Goal: Task Accomplishment & Management: Complete application form

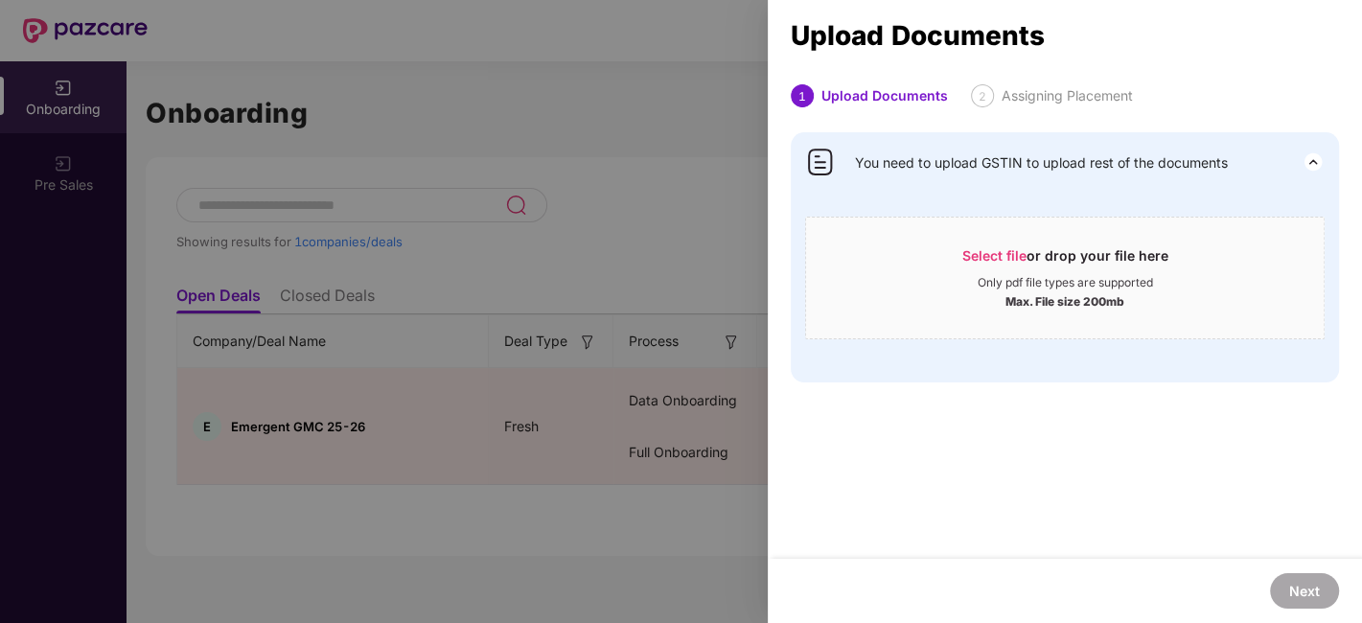
click at [647, 140] on div at bounding box center [681, 311] width 1362 height 623
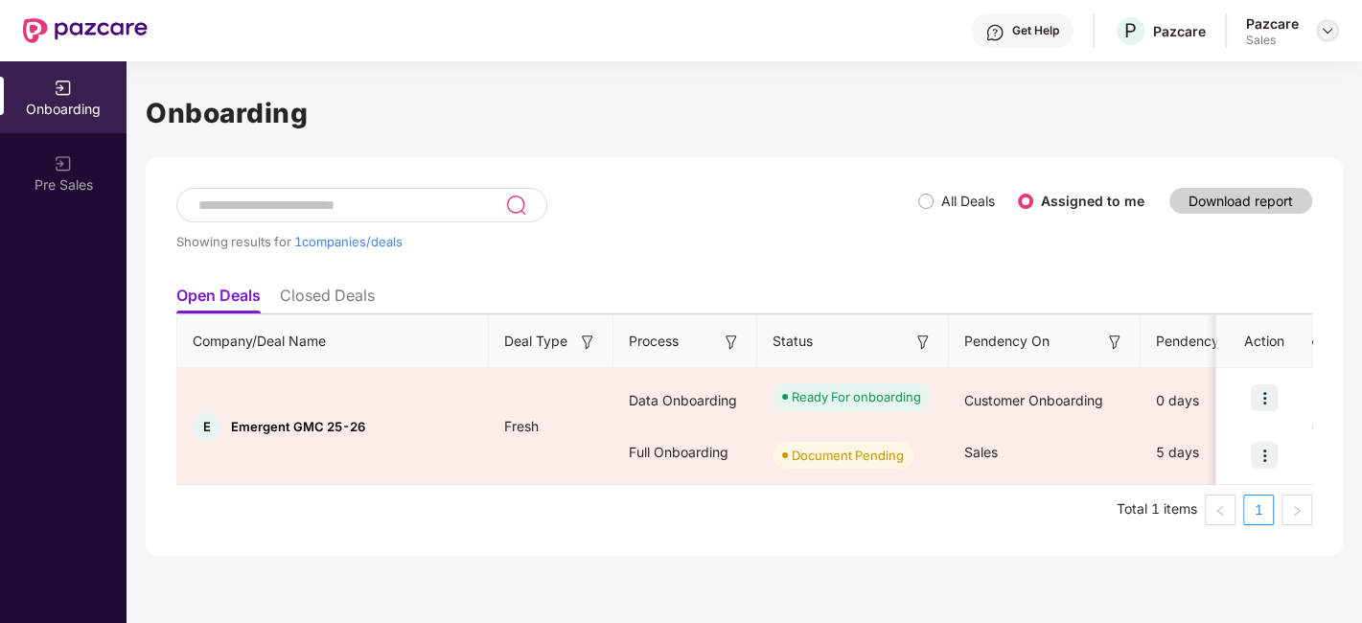
click at [1328, 24] on img at bounding box center [1327, 30] width 15 height 15
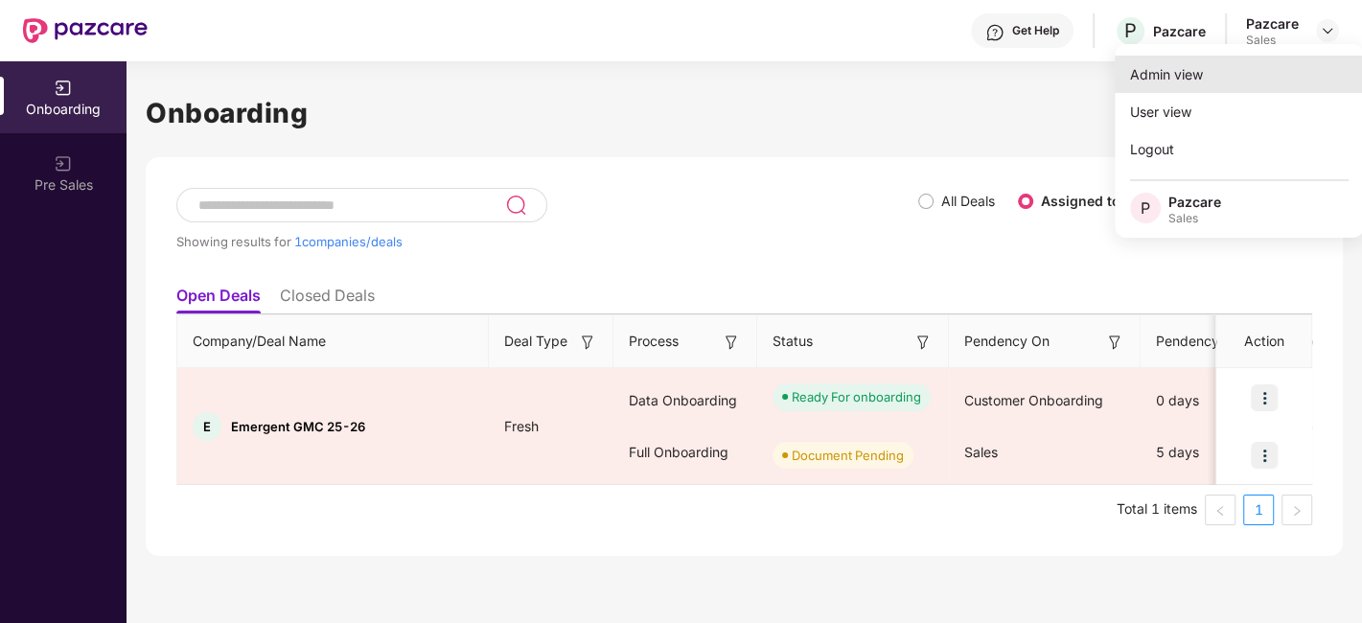
click at [1239, 76] on div "Admin view" at bounding box center [1239, 74] width 249 height 37
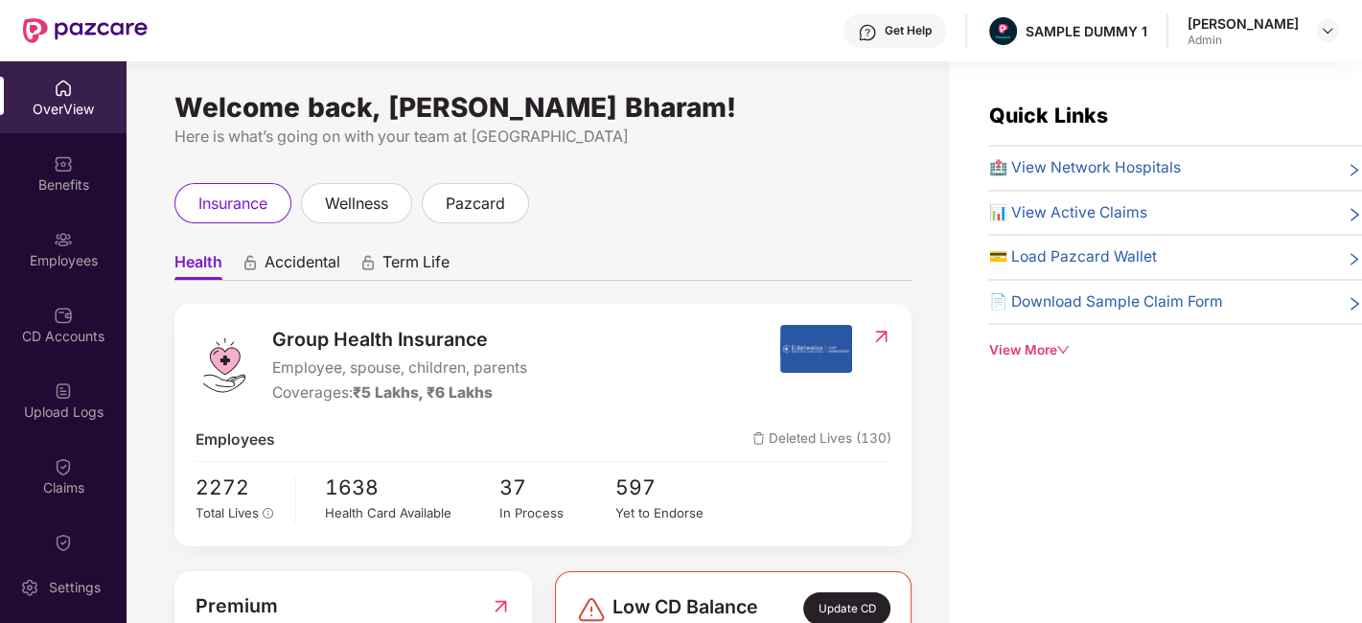
click at [689, 325] on div "Group Health Insurance Employee, spouse, children, parents Coverages: ₹5 Lakhs,…" at bounding box center [488, 365] width 585 height 81
click at [538, 346] on div "Group Health Insurance Employee, spouse, children, parents Coverages: ₹5 Lakhs,…" at bounding box center [488, 365] width 585 height 81
click at [859, 219] on div "insurance wellness pazcard" at bounding box center [542, 203] width 737 height 40
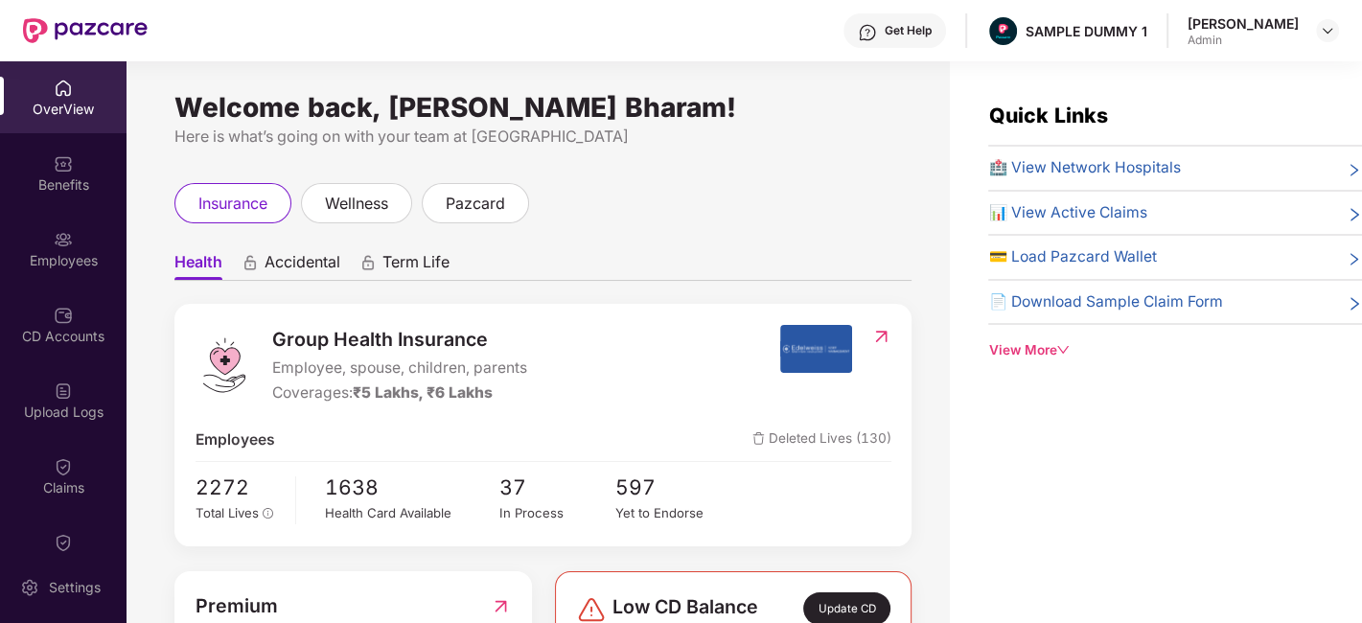
click at [638, 592] on span "Low CD Balance" at bounding box center [686, 608] width 146 height 33
click at [505, 319] on div "Group Health Insurance Employee, spouse, children, parents Coverages: ₹5 Lakhs,…" at bounding box center [542, 425] width 737 height 242
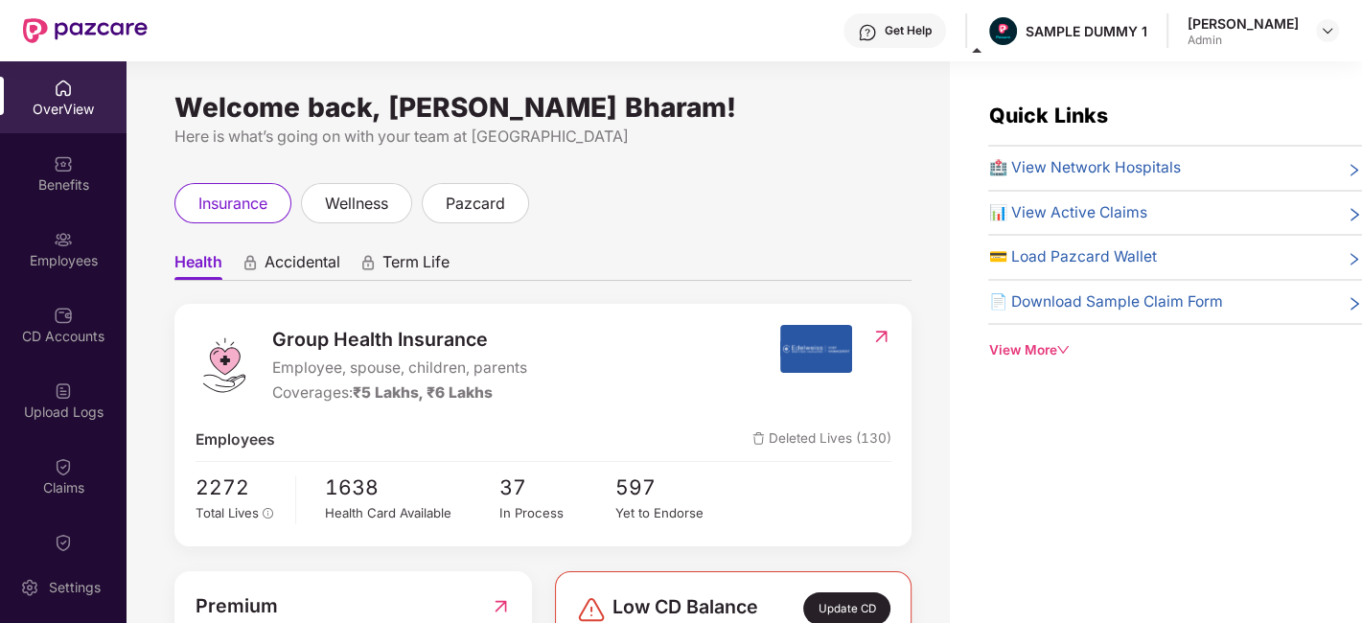
click at [590, 592] on div "Low CD Balance" at bounding box center [667, 608] width 182 height 33
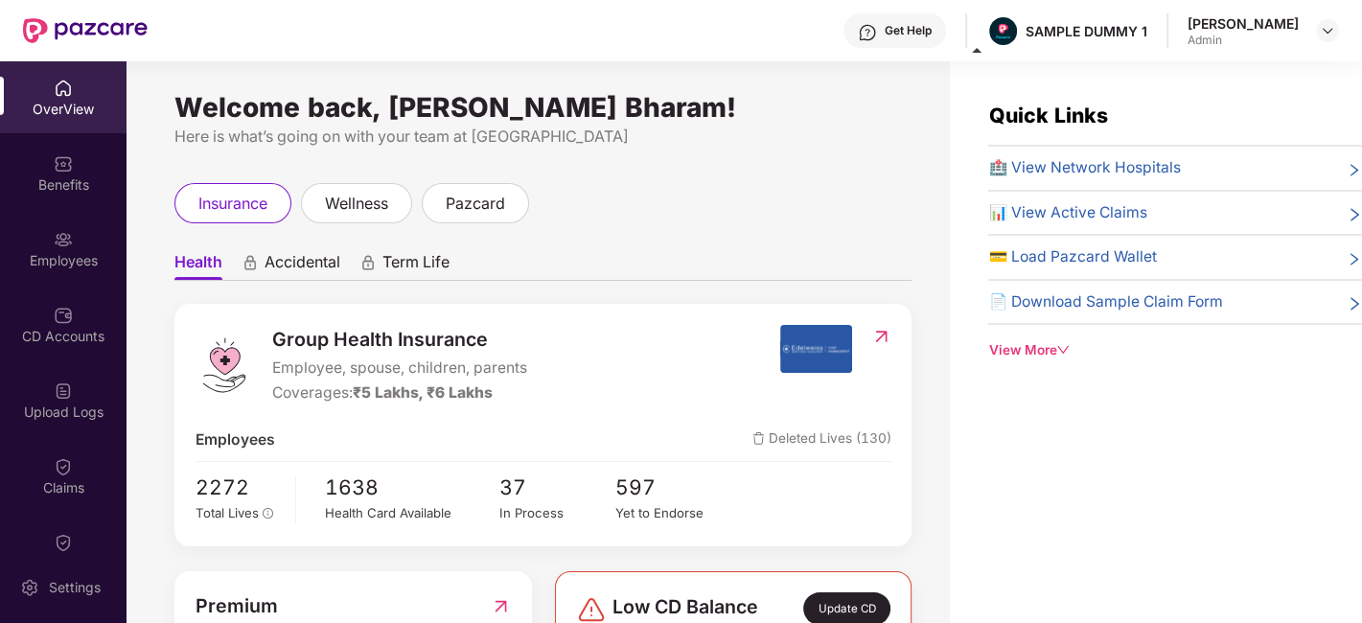
click at [590, 592] on div "Low CD Balance" at bounding box center [667, 608] width 182 height 33
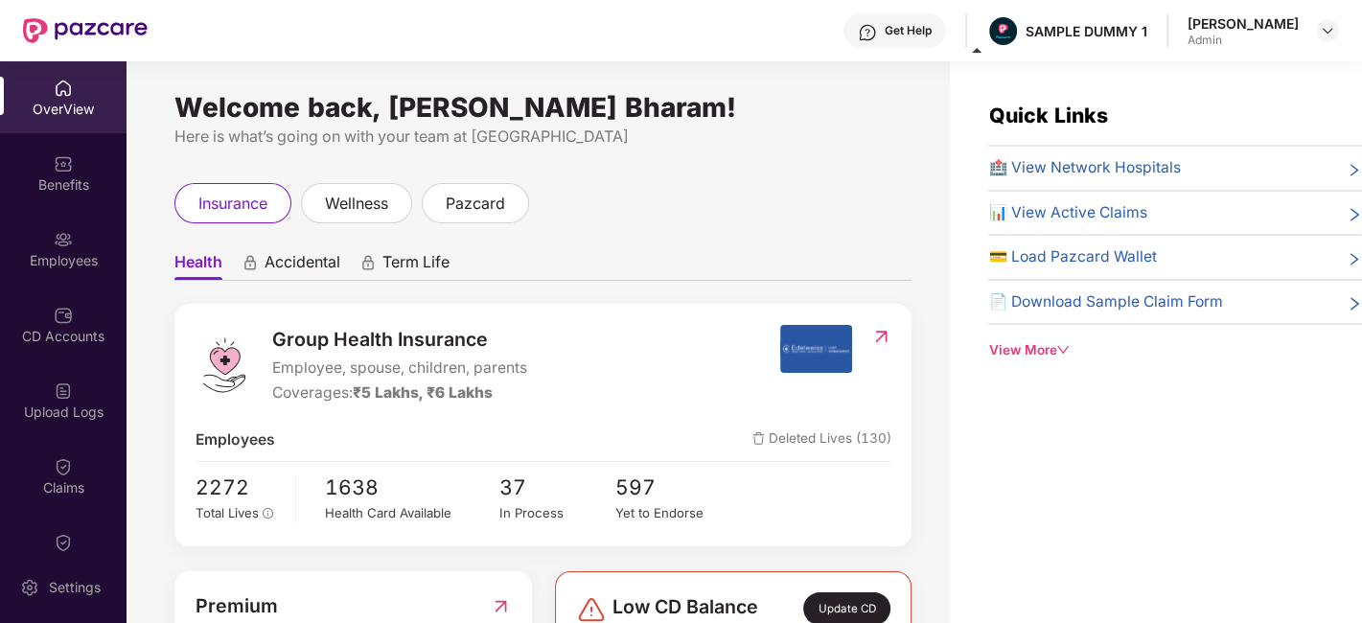
drag, startPoint x: 685, startPoint y: 584, endPoint x: 659, endPoint y: 582, distance: 26.9
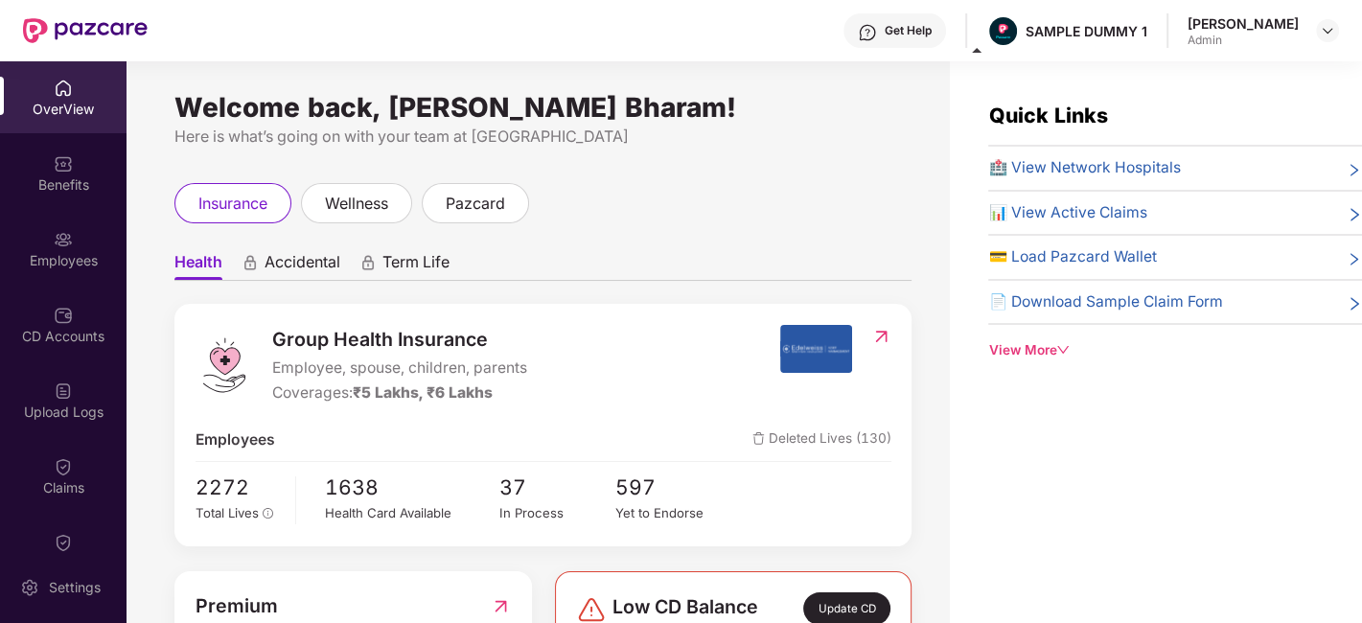
click at [646, 604] on span "Low CD Balance" at bounding box center [686, 608] width 146 height 33
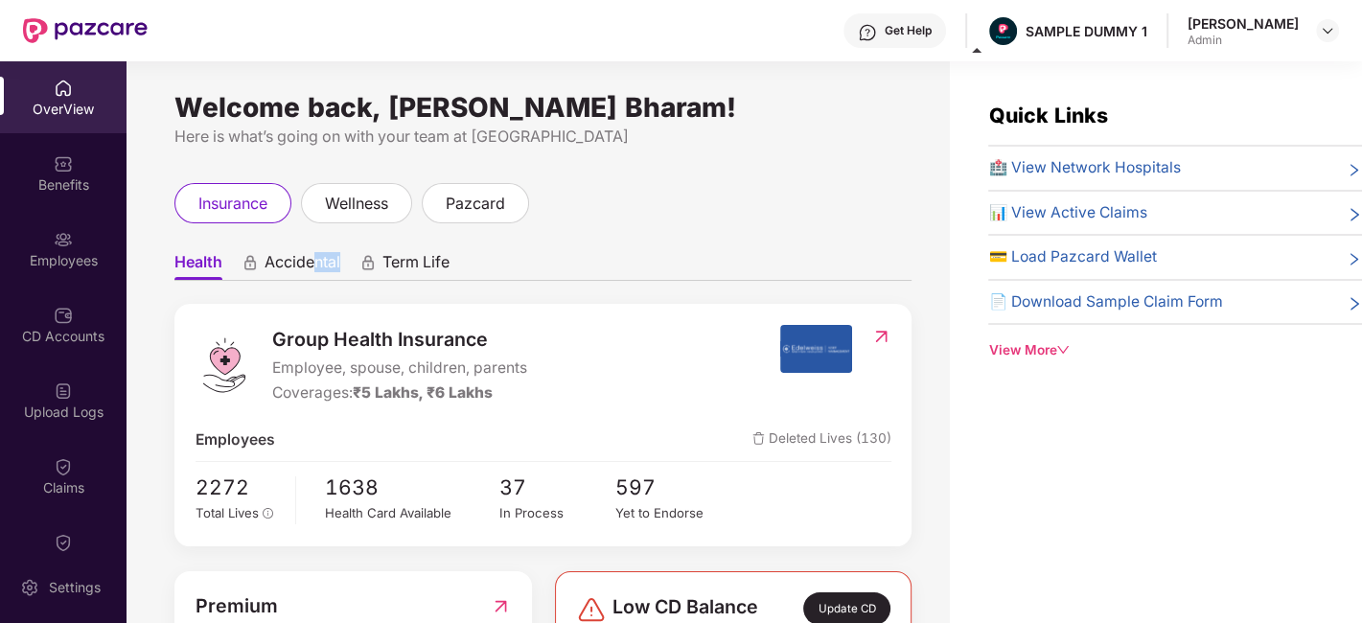
drag, startPoint x: 317, startPoint y: 259, endPoint x: 340, endPoint y: 275, distance: 28.2
click at [340, 275] on span "Accidental" at bounding box center [303, 266] width 76 height 28
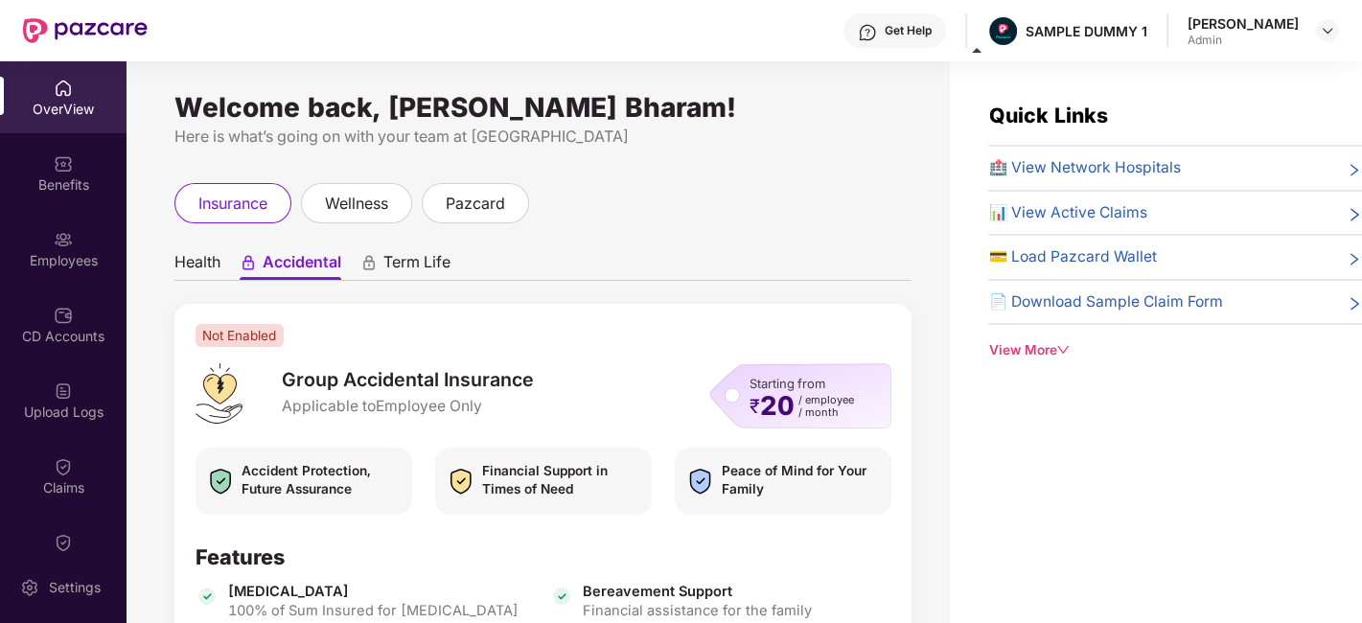
click at [488, 288] on div "Health Accidental Term Life Not Enabled Group Accidental Insurance Applicable t…" at bounding box center [542, 589] width 737 height 693
click at [216, 267] on span "Health" at bounding box center [197, 266] width 46 height 28
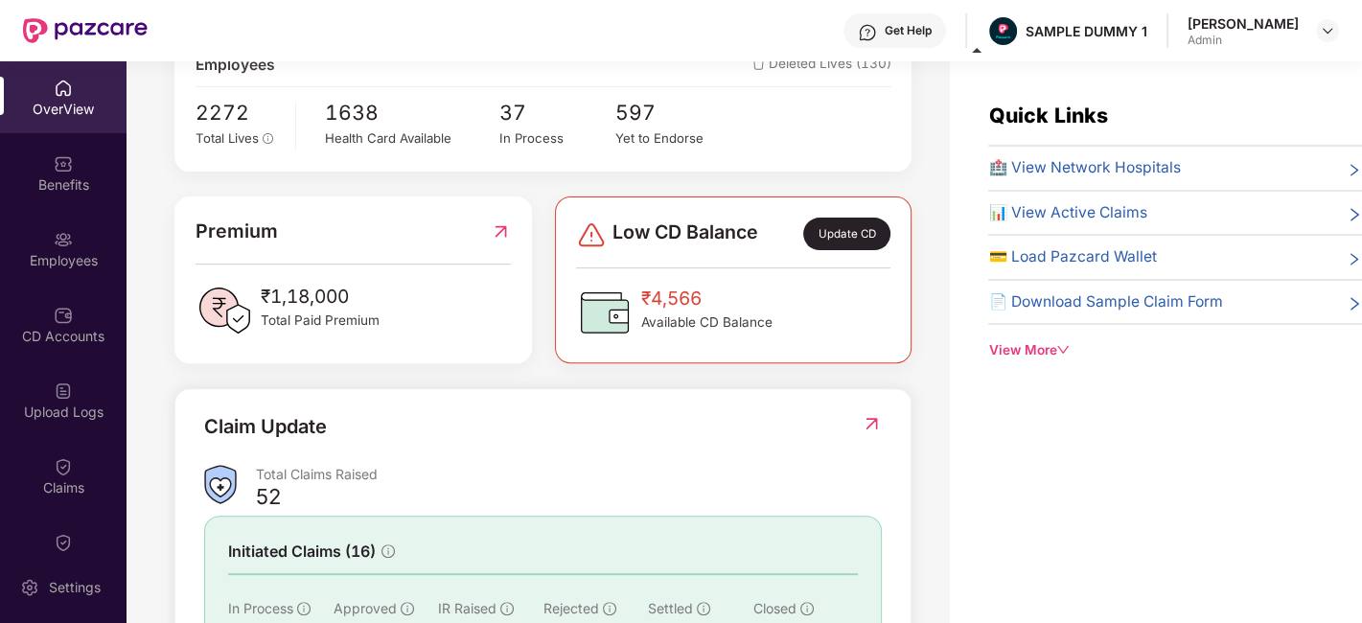
scroll to position [375, 0]
click at [835, 244] on div "Update CD" at bounding box center [846, 234] width 86 height 33
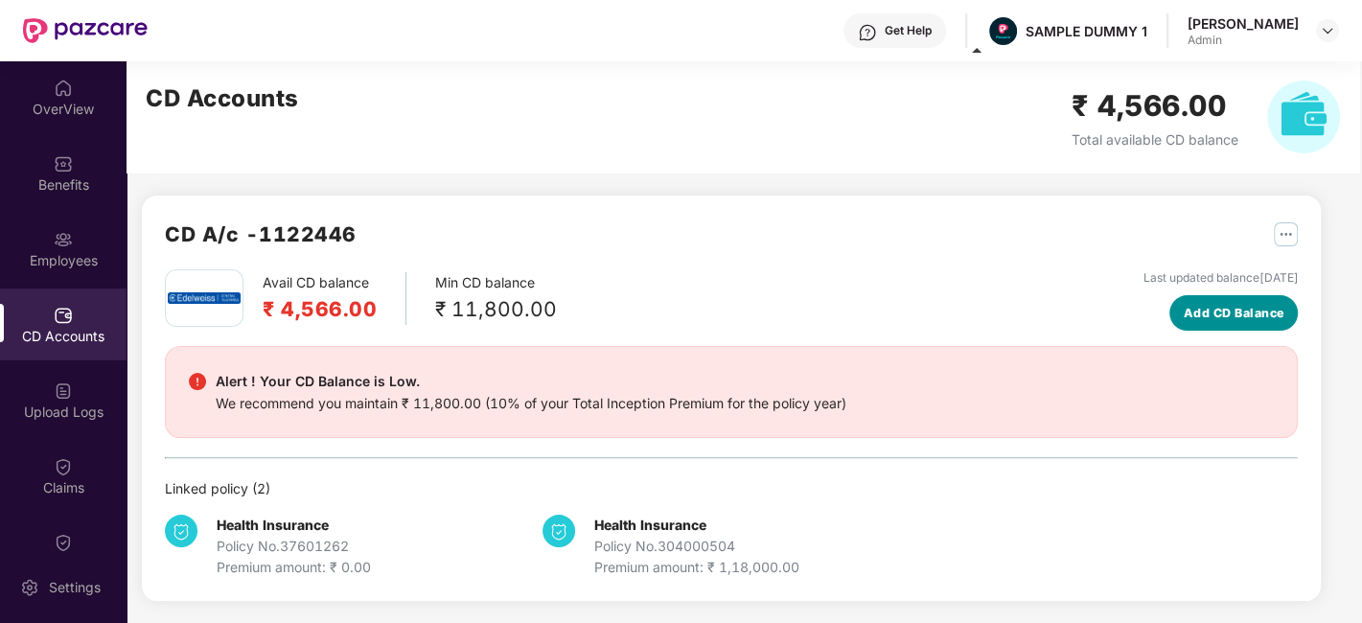
click at [1257, 308] on span "Add CD Balance" at bounding box center [1234, 313] width 101 height 19
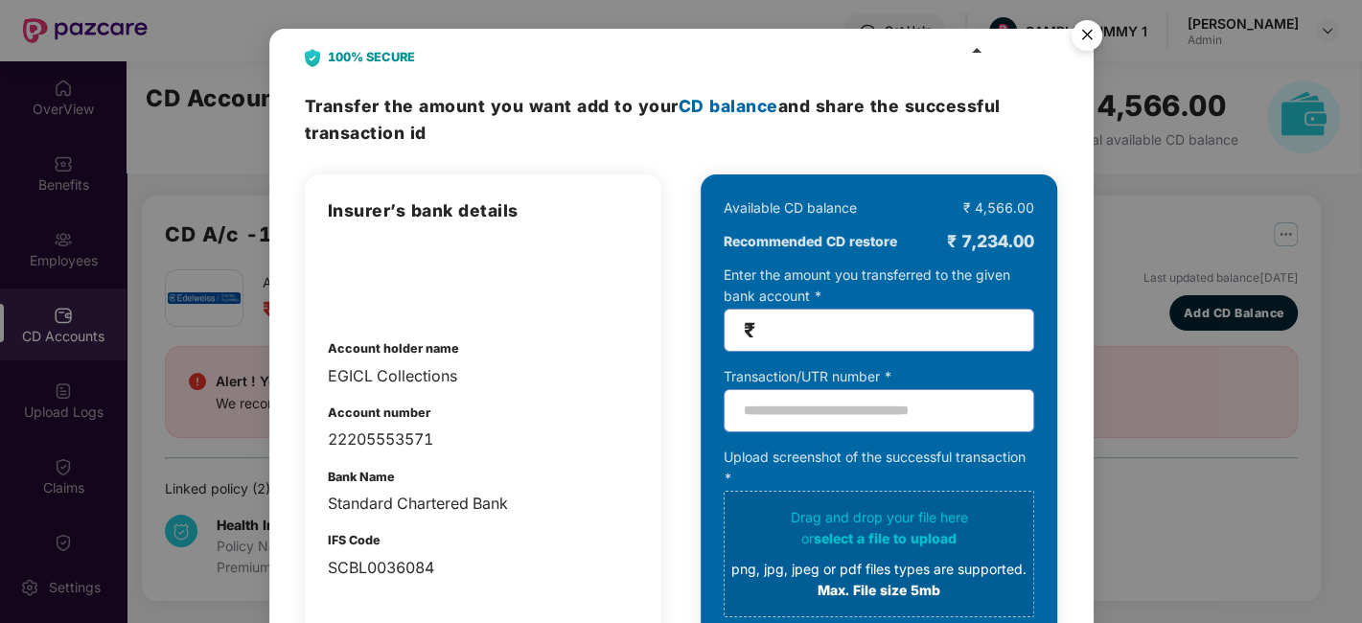
click at [1087, 25] on img "Close" at bounding box center [1087, 39] width 54 height 54
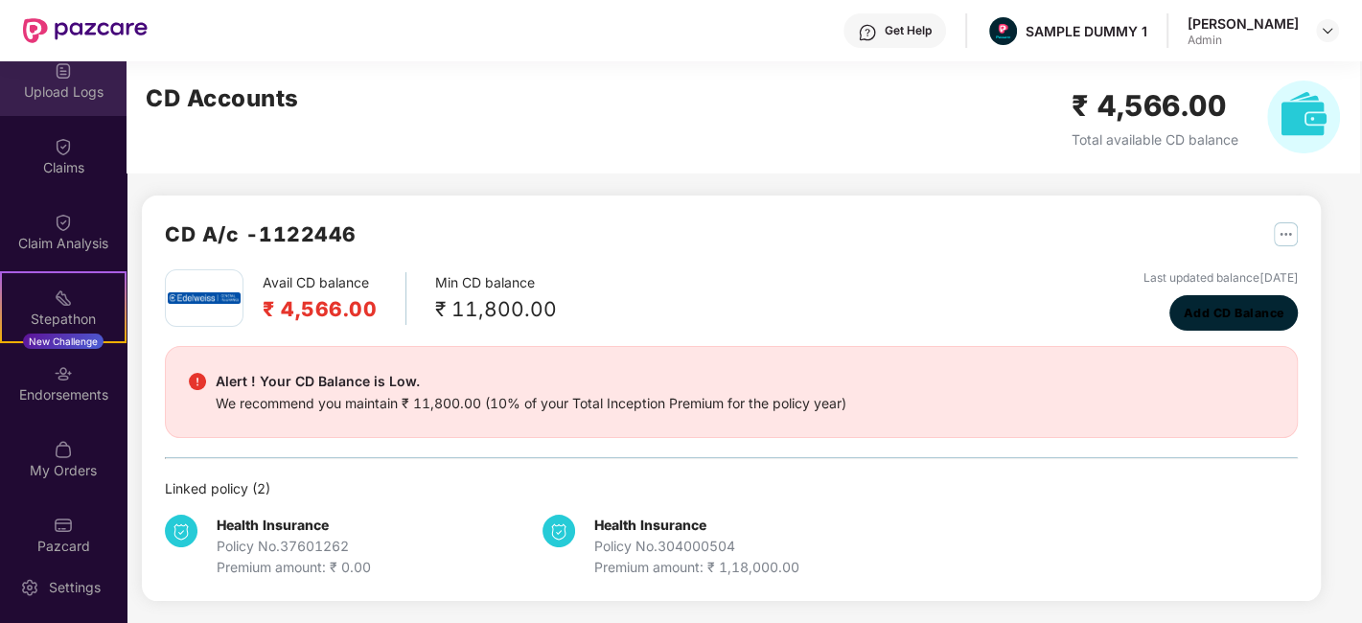
scroll to position [326, 0]
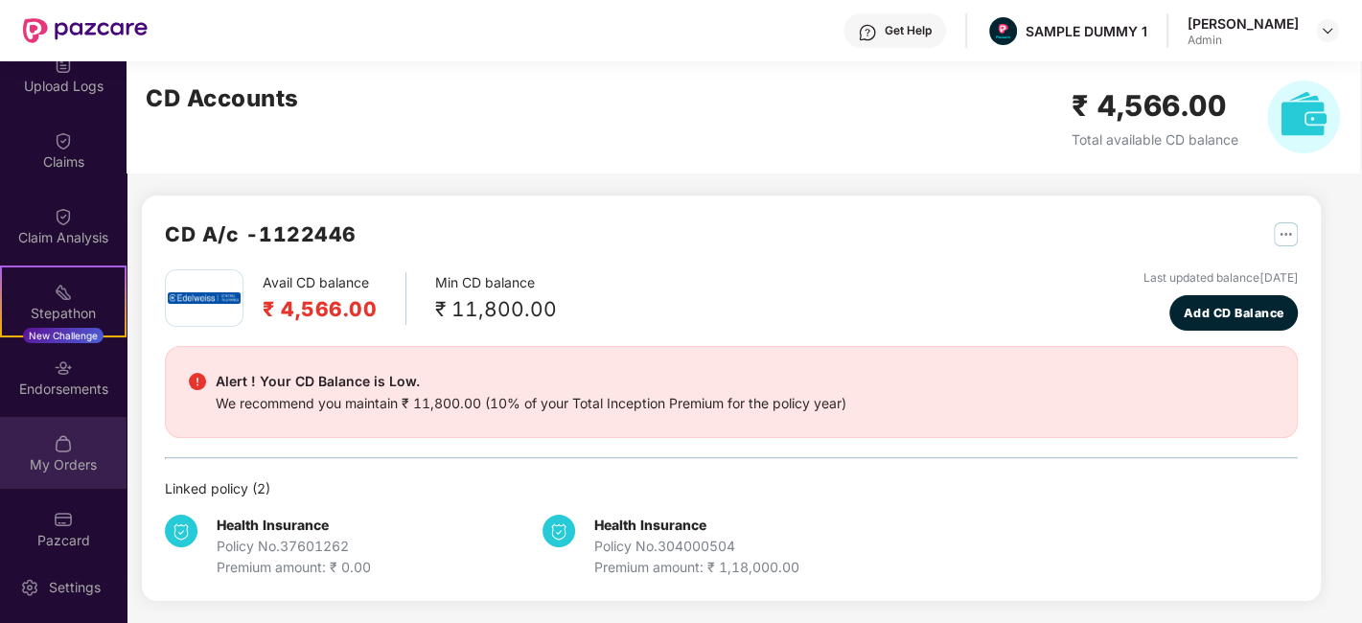
click at [62, 434] on img at bounding box center [63, 443] width 19 height 19
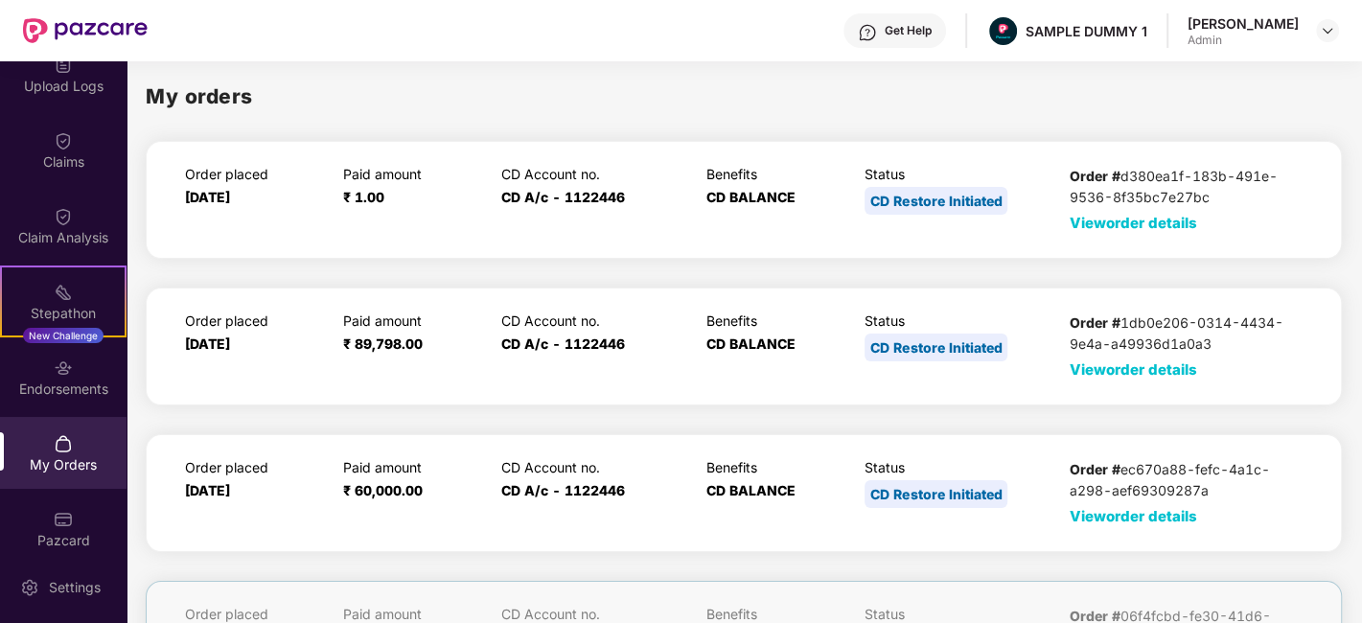
click at [1160, 230] on span "View order details" at bounding box center [1134, 223] width 128 height 18
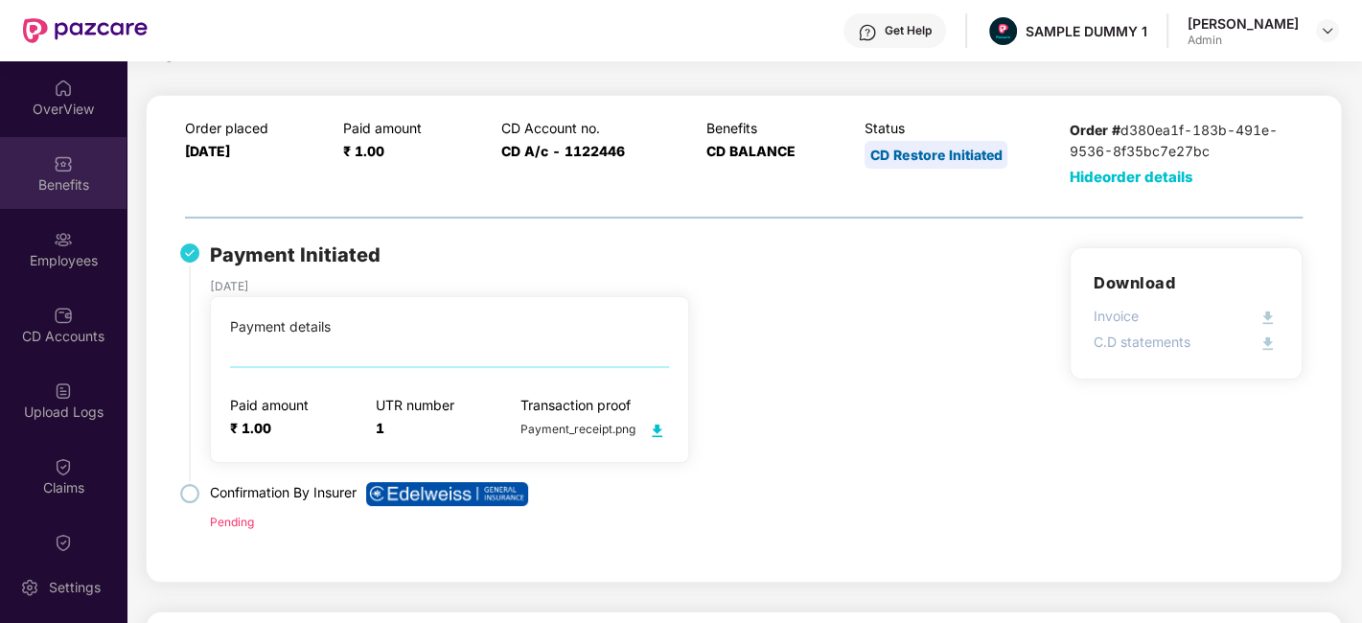
click at [76, 159] on div "Benefits" at bounding box center [63, 173] width 127 height 72
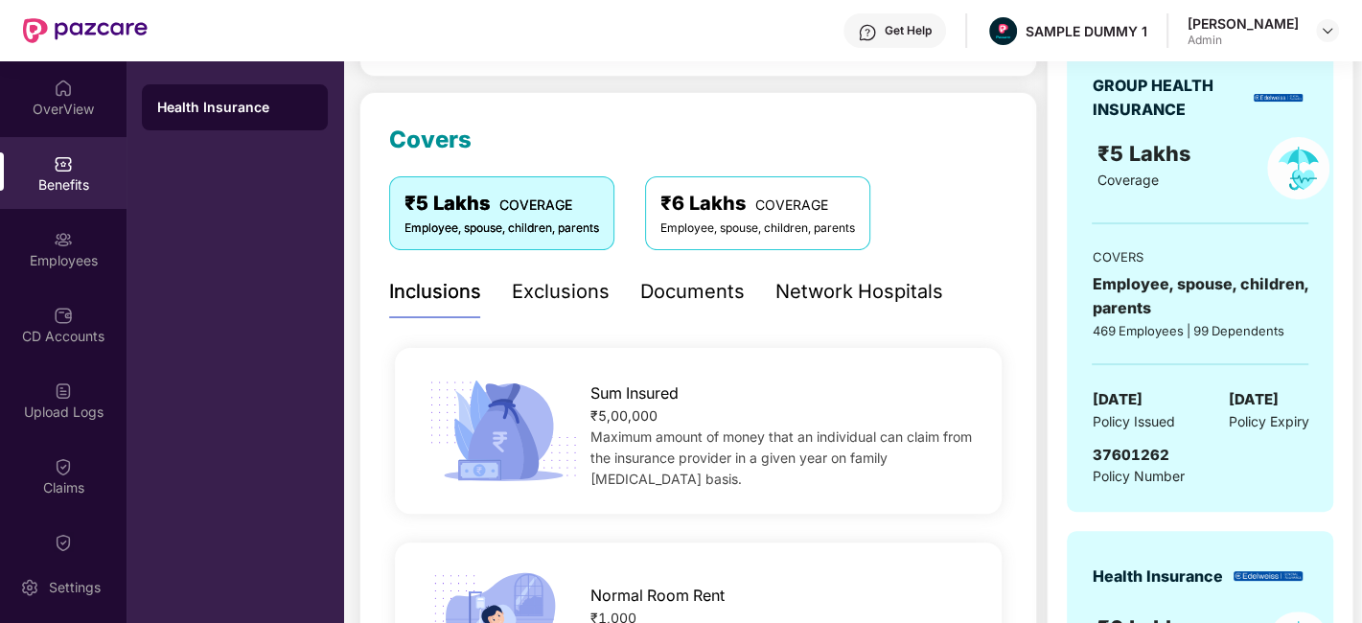
scroll to position [251, 0]
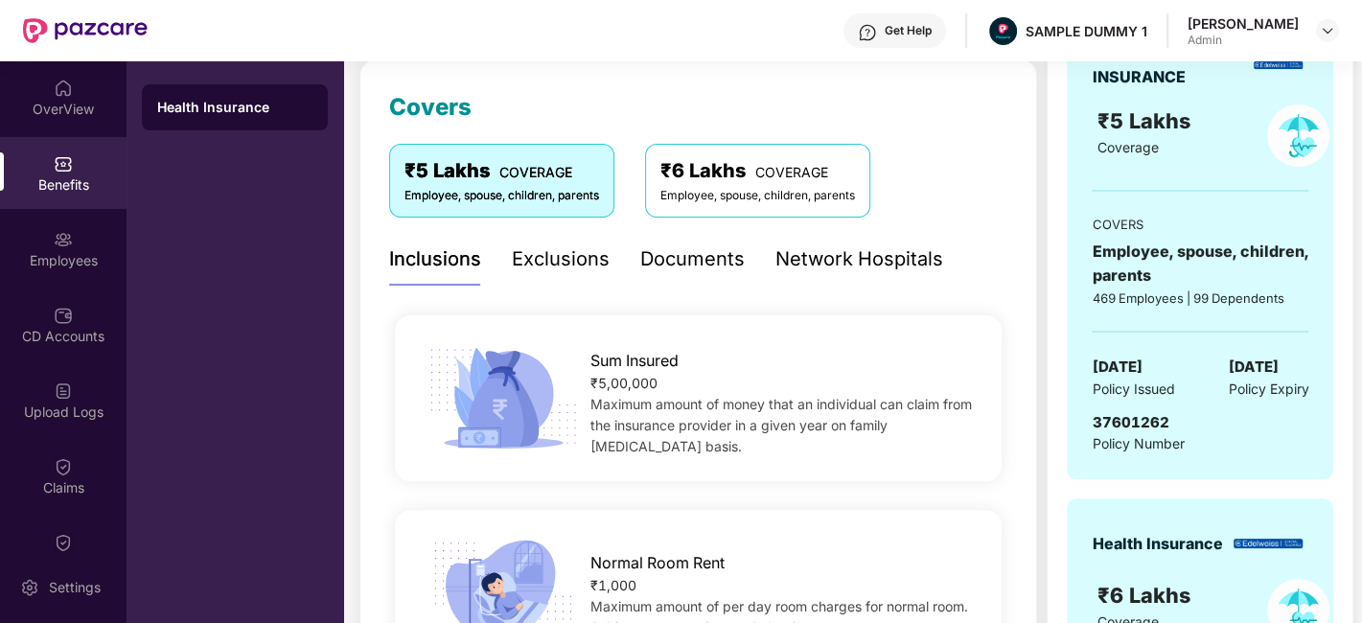
click at [663, 267] on div "Documents" at bounding box center [692, 259] width 104 height 30
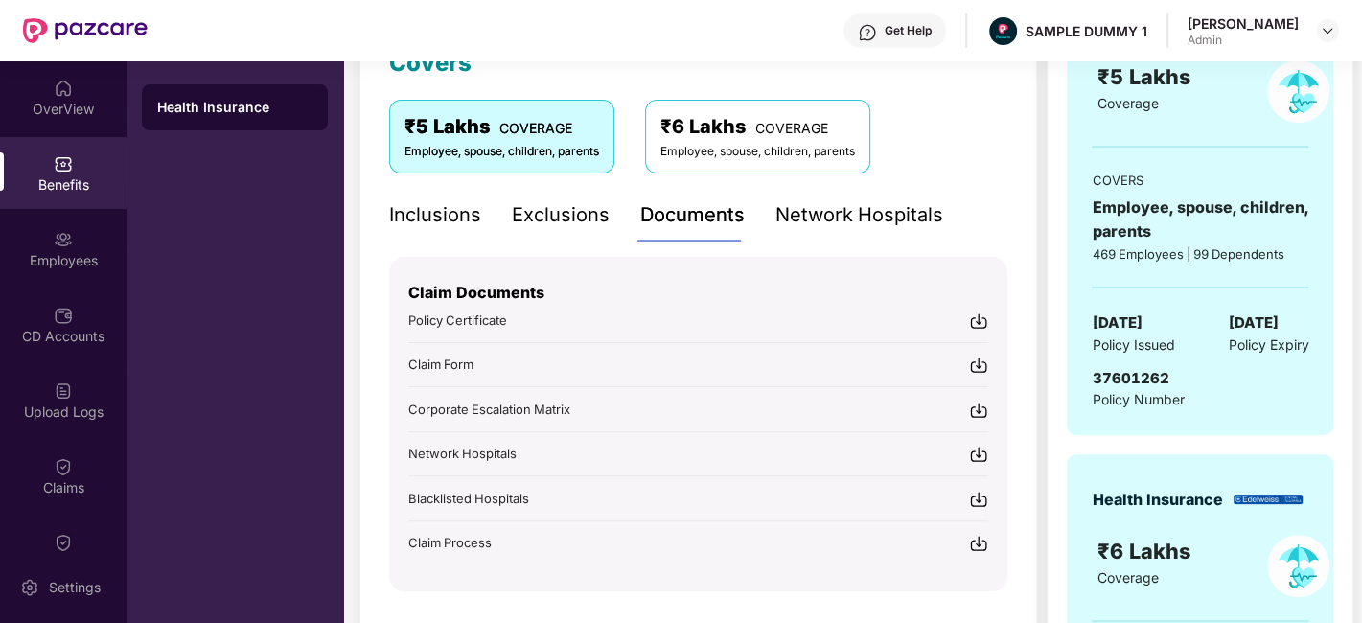
scroll to position [295, 0]
click at [876, 203] on div "Network Hospitals" at bounding box center [860, 215] width 168 height 30
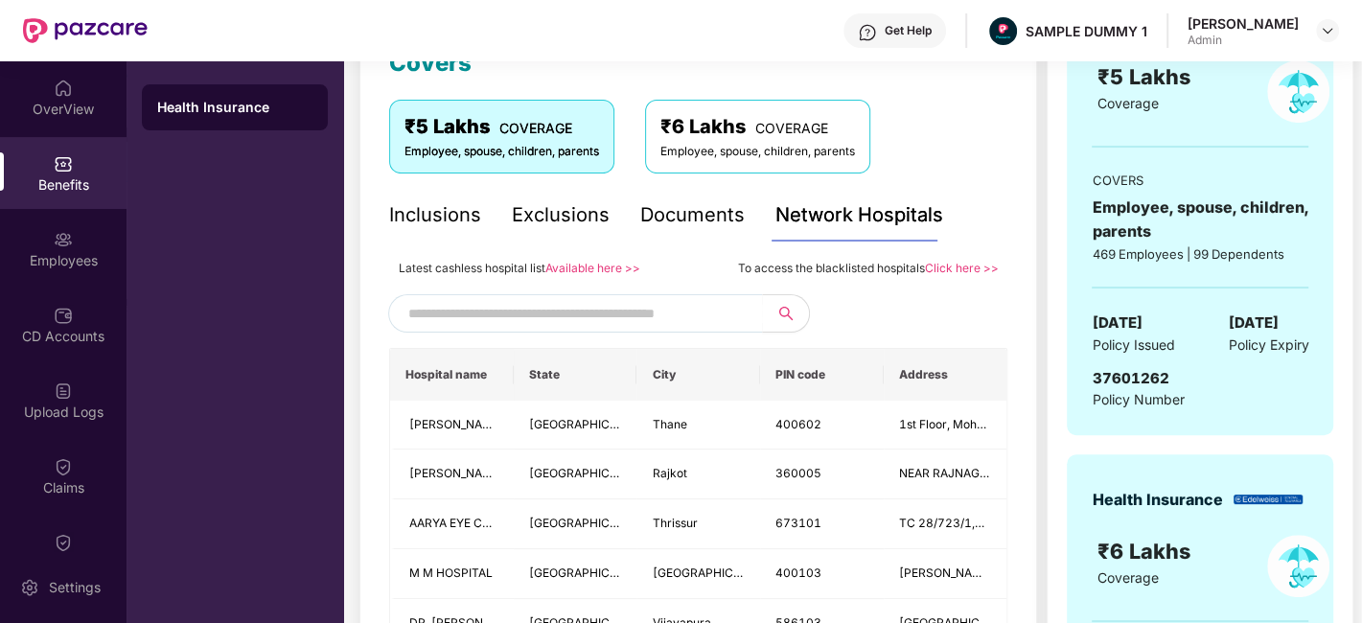
click at [560, 305] on input "text" at bounding box center [572, 313] width 328 height 29
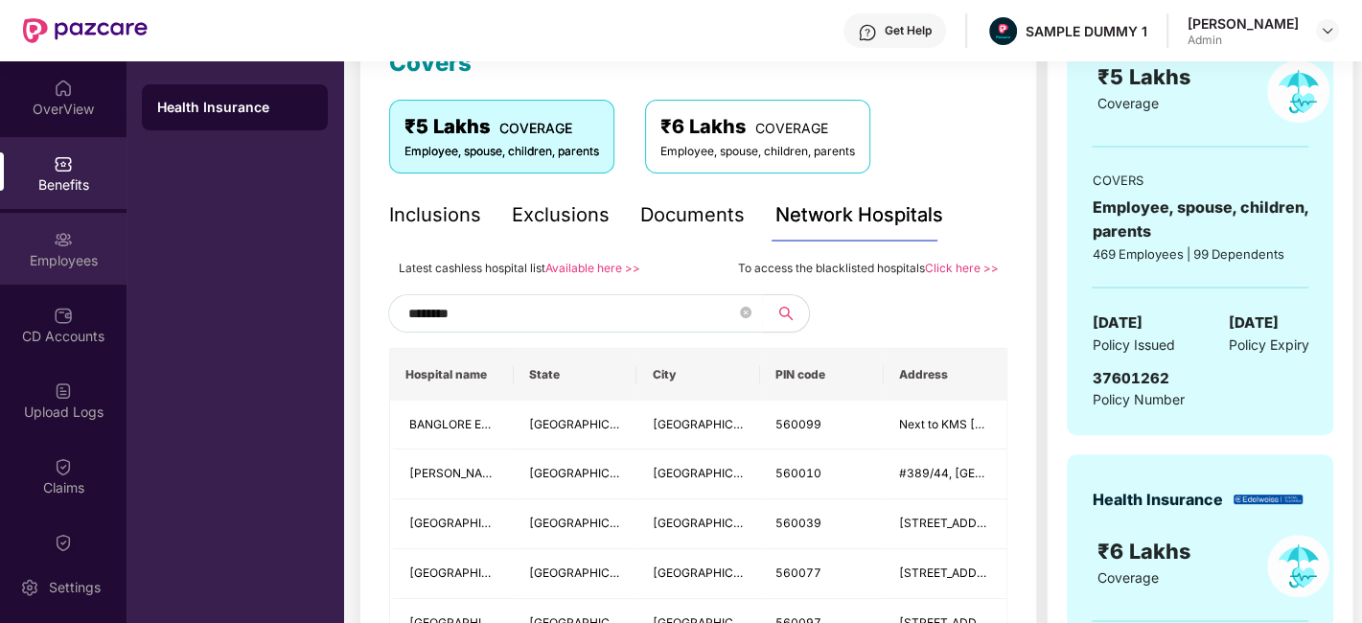
type input "********"
click at [55, 252] on div "Employees" at bounding box center [63, 260] width 127 height 19
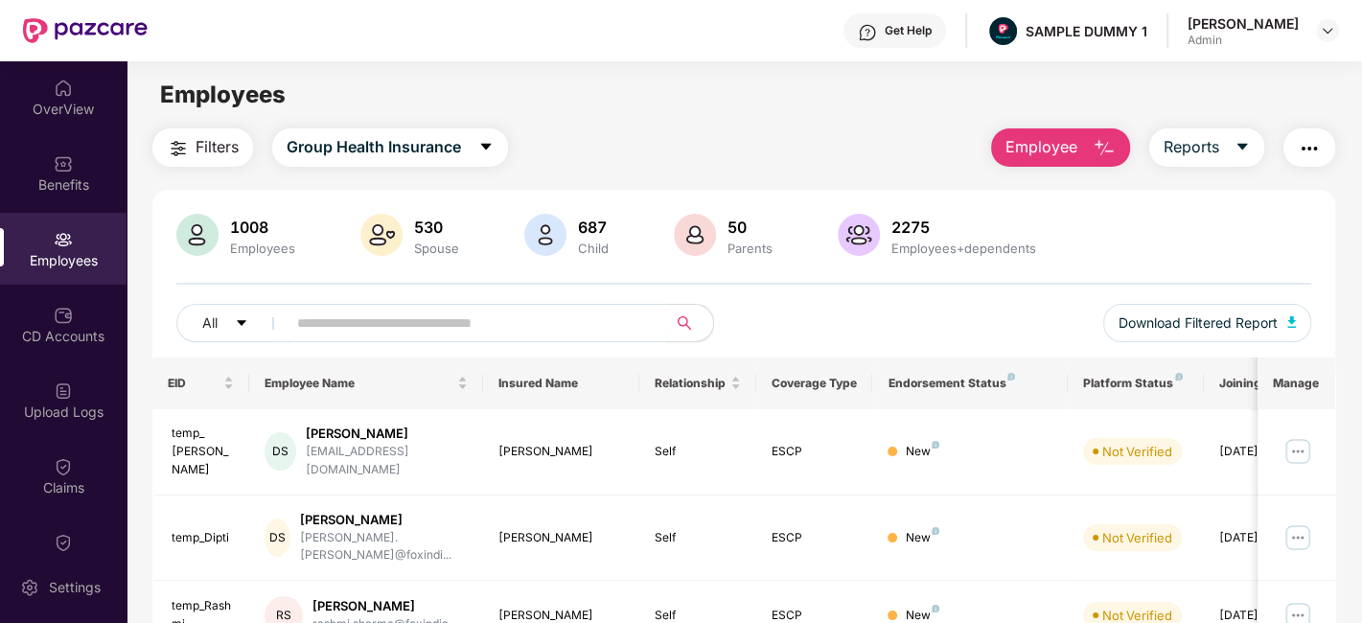
click at [1064, 149] on span "Employee" at bounding box center [1042, 147] width 72 height 24
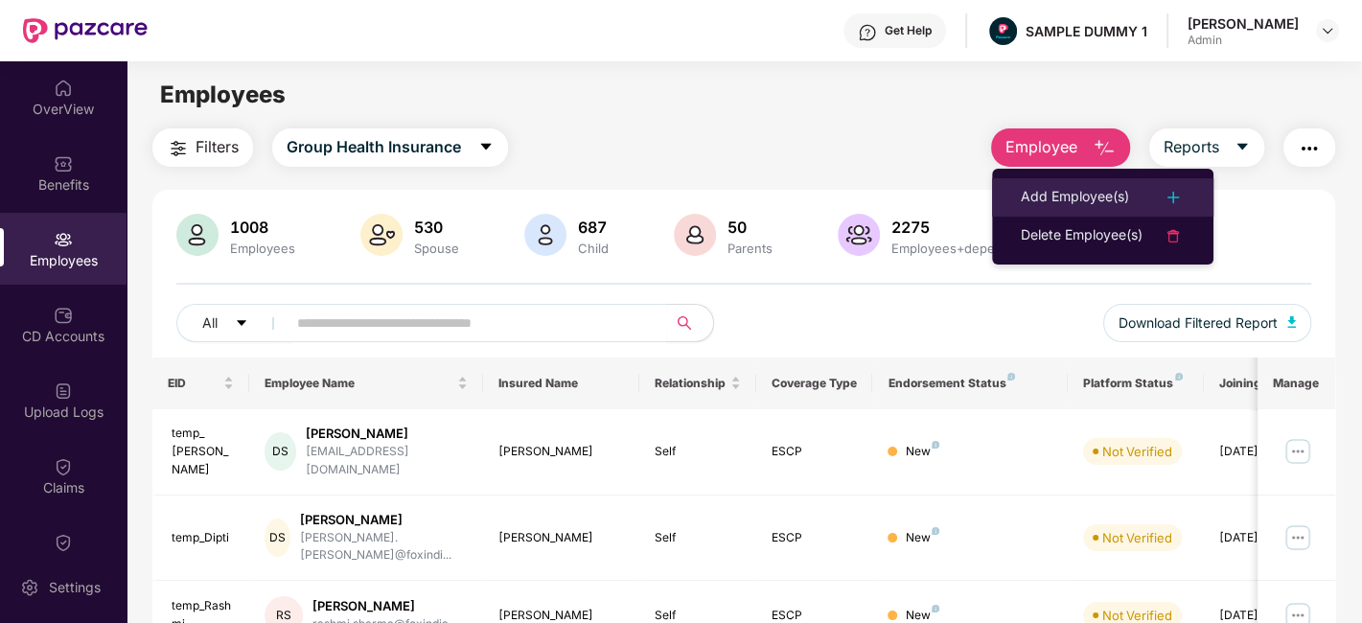
click at [1063, 206] on div "Add Employee(s)" at bounding box center [1075, 197] width 108 height 23
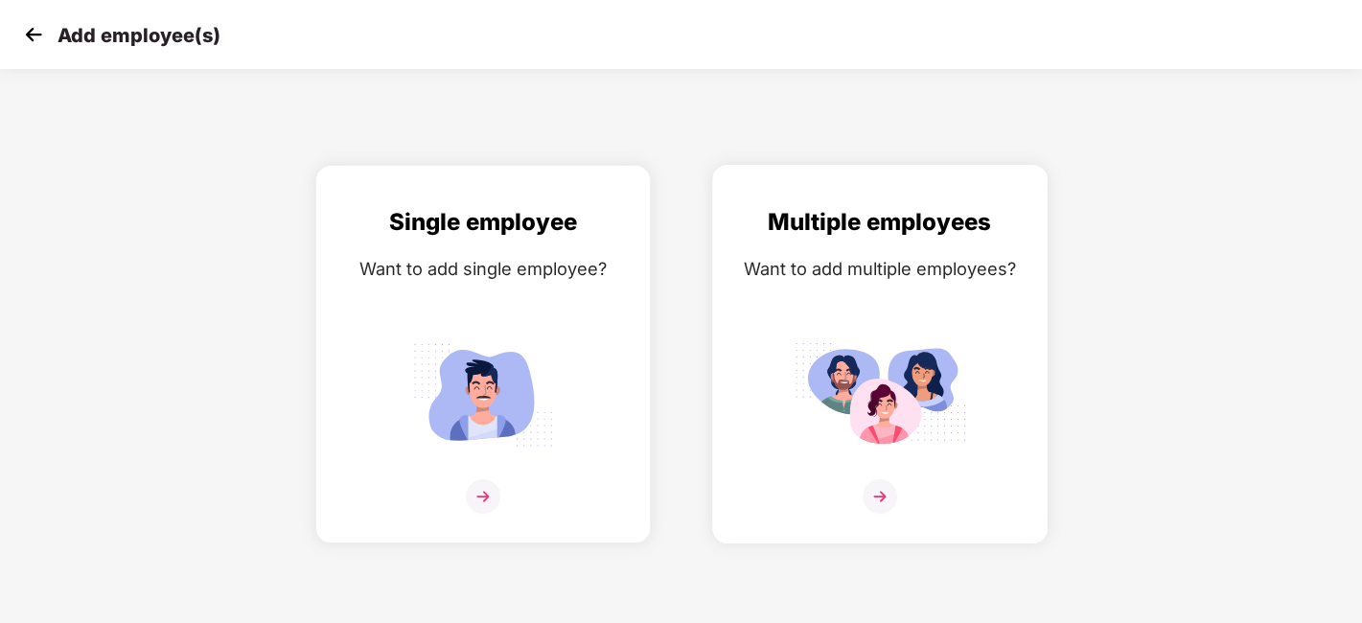
click at [887, 490] on img at bounding box center [880, 496] width 35 height 35
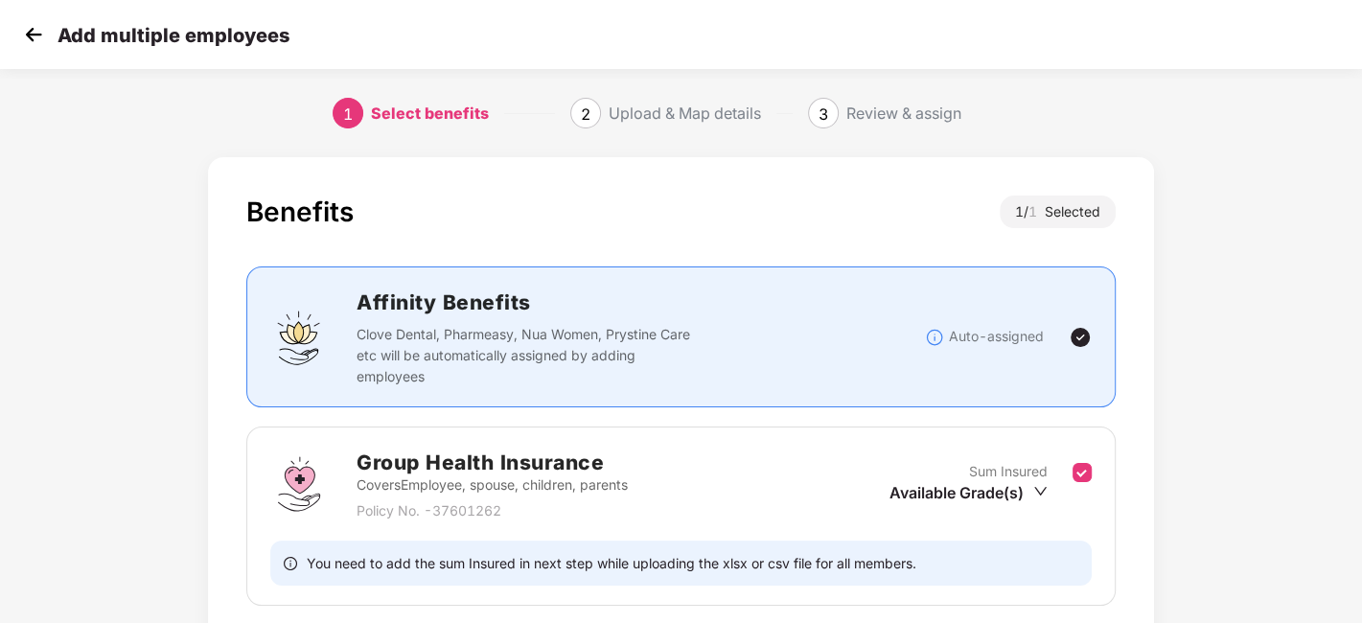
scroll to position [148, 0]
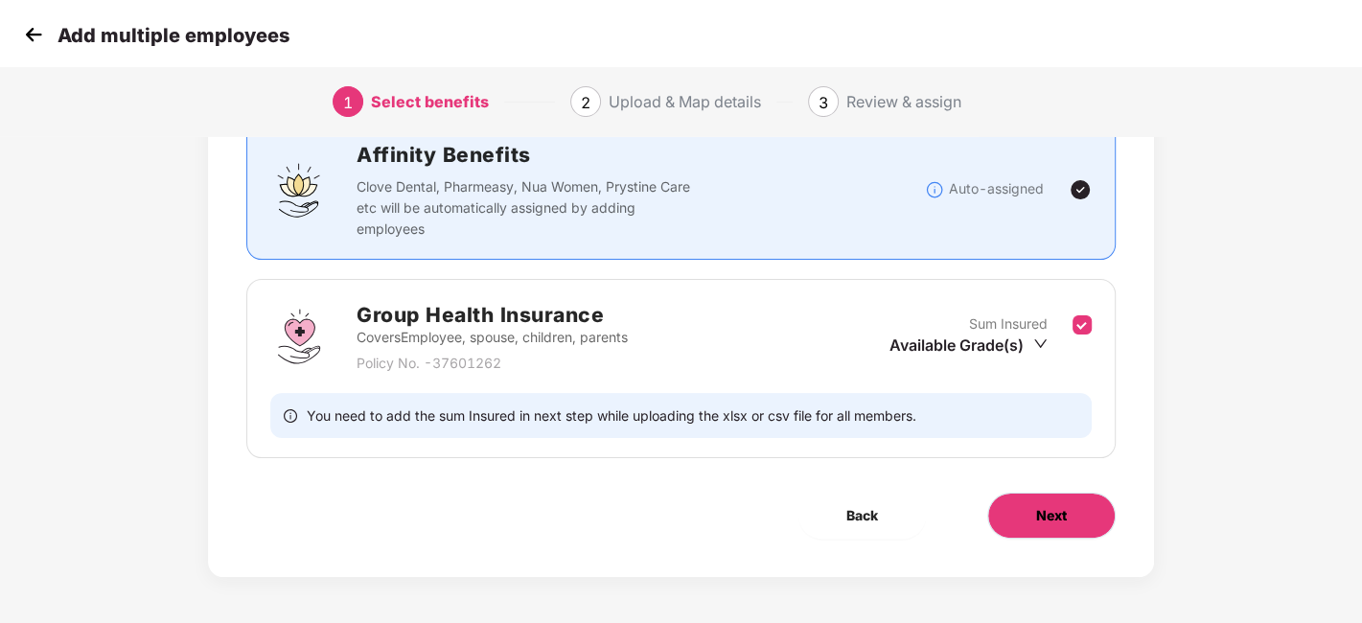
click at [1060, 505] on span "Next" at bounding box center [1051, 515] width 31 height 21
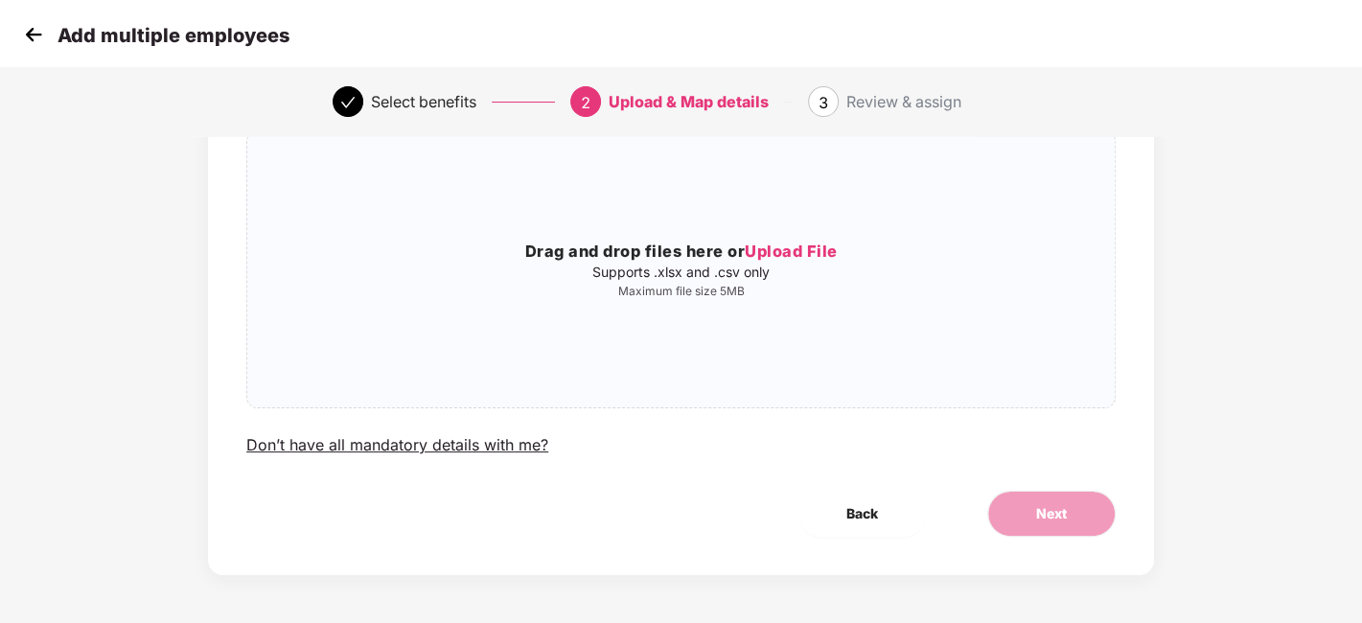
scroll to position [0, 0]
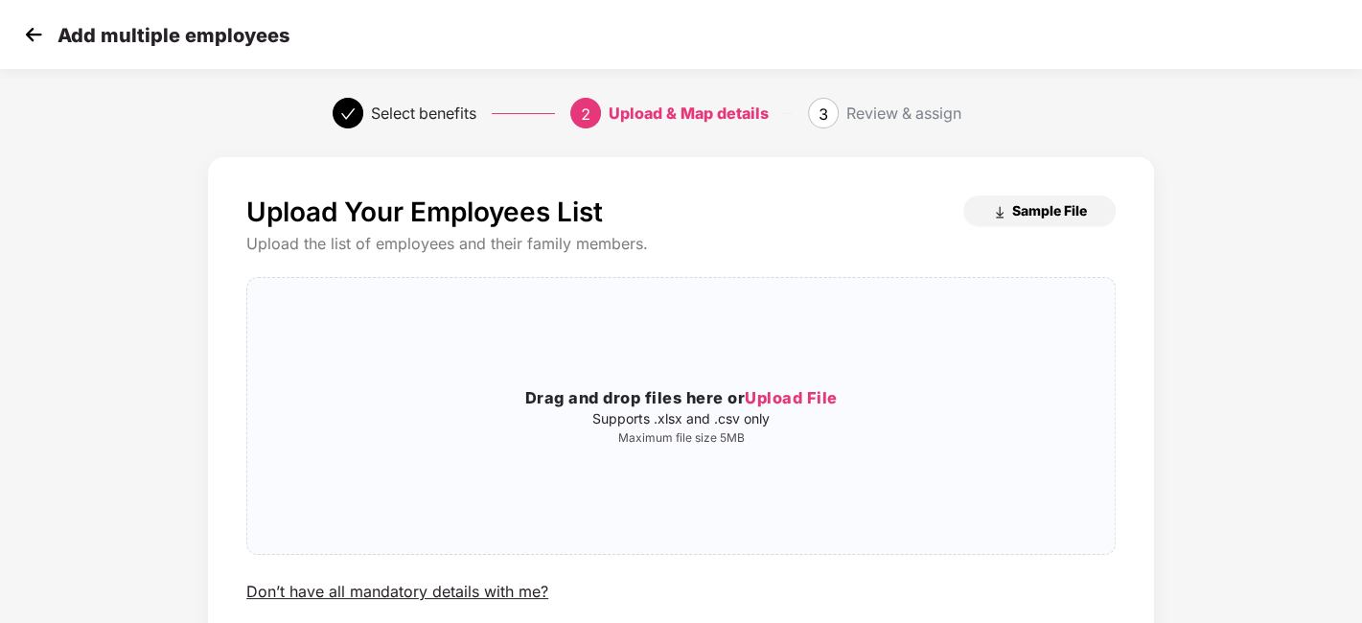
click at [1046, 208] on span "Sample File" at bounding box center [1049, 210] width 75 height 18
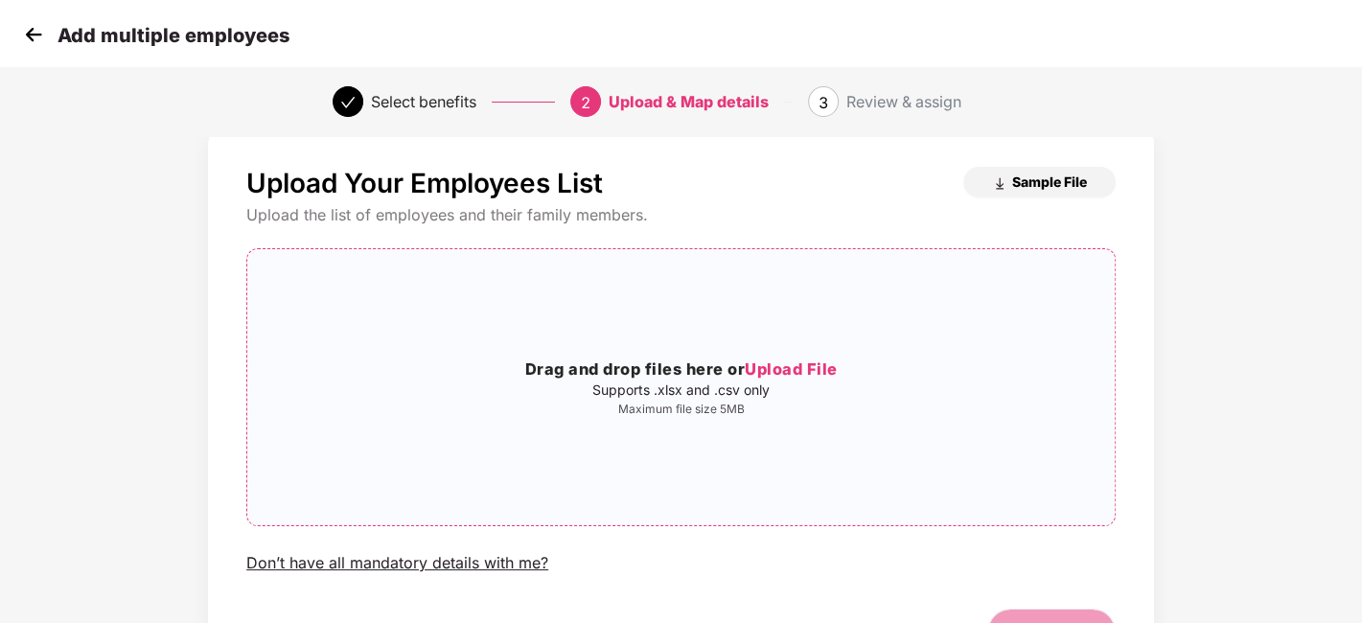
scroll to position [22, 0]
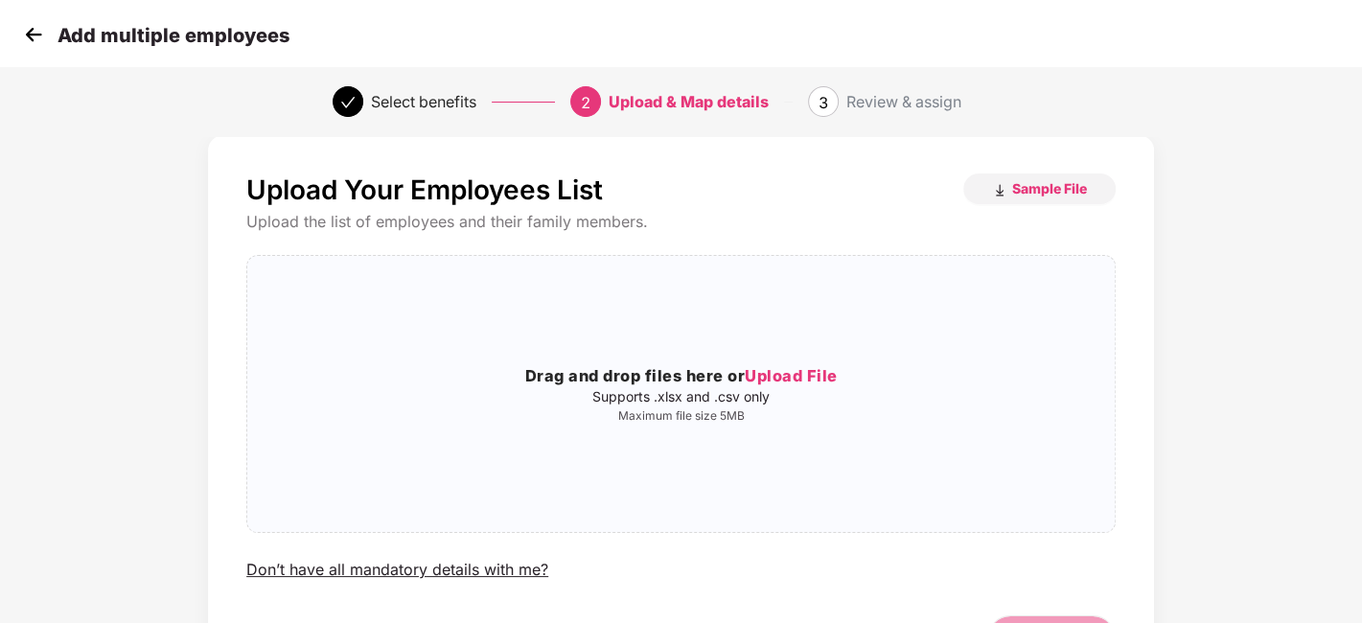
click at [24, 31] on img at bounding box center [33, 34] width 29 height 29
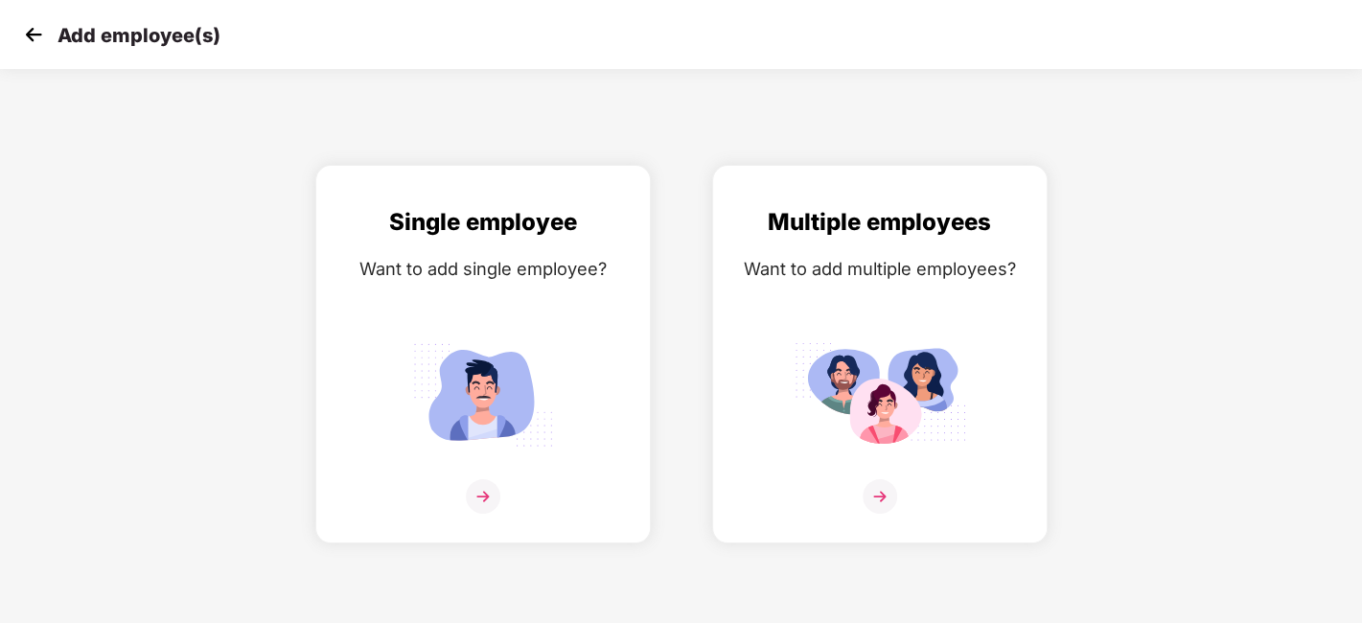
click at [24, 31] on img at bounding box center [33, 34] width 29 height 29
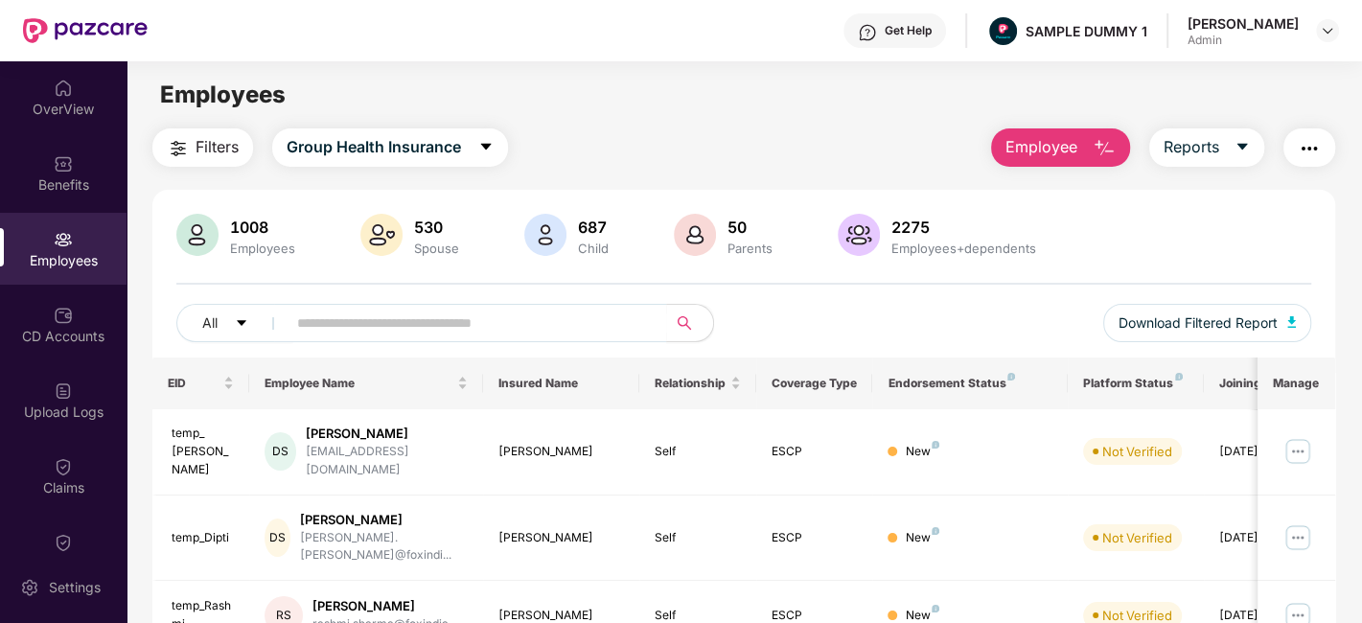
click at [1081, 125] on main "Employees Filters Group Health Insurance Employee Reports 1008 Employees 530 Sp…" at bounding box center [744, 372] width 1235 height 623
click at [1079, 138] on button "Employee" at bounding box center [1060, 147] width 139 height 38
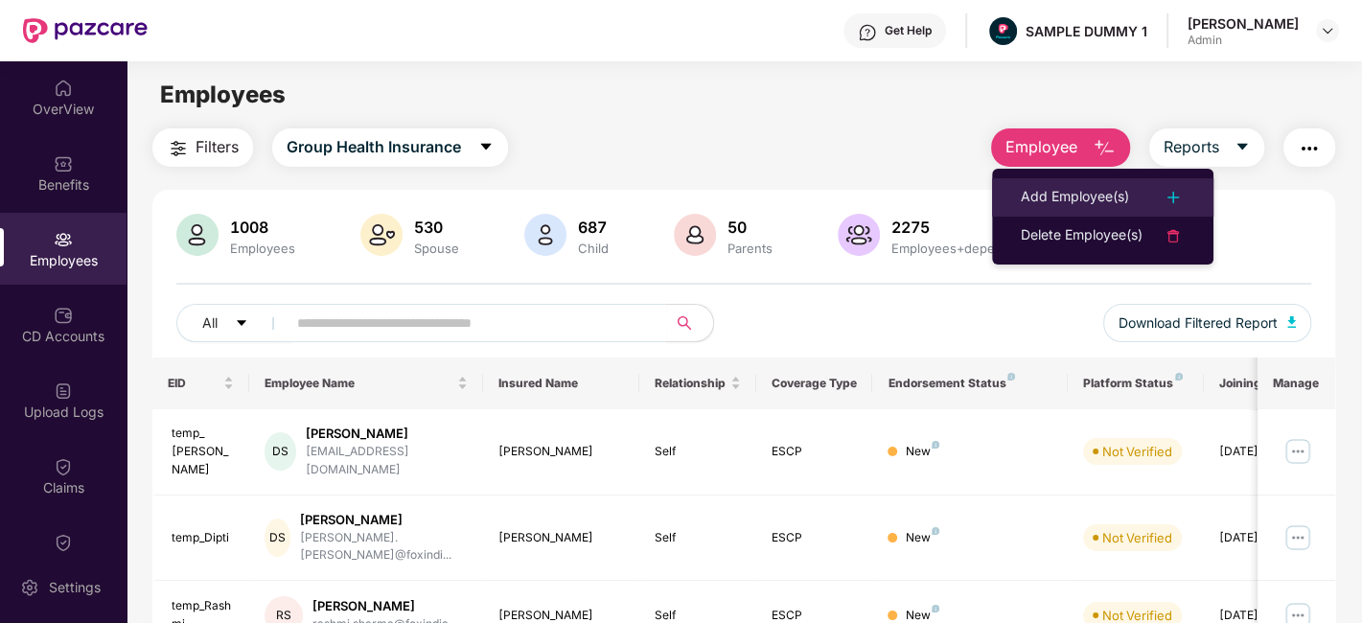
click at [1081, 199] on div "Add Employee(s)" at bounding box center [1075, 197] width 108 height 23
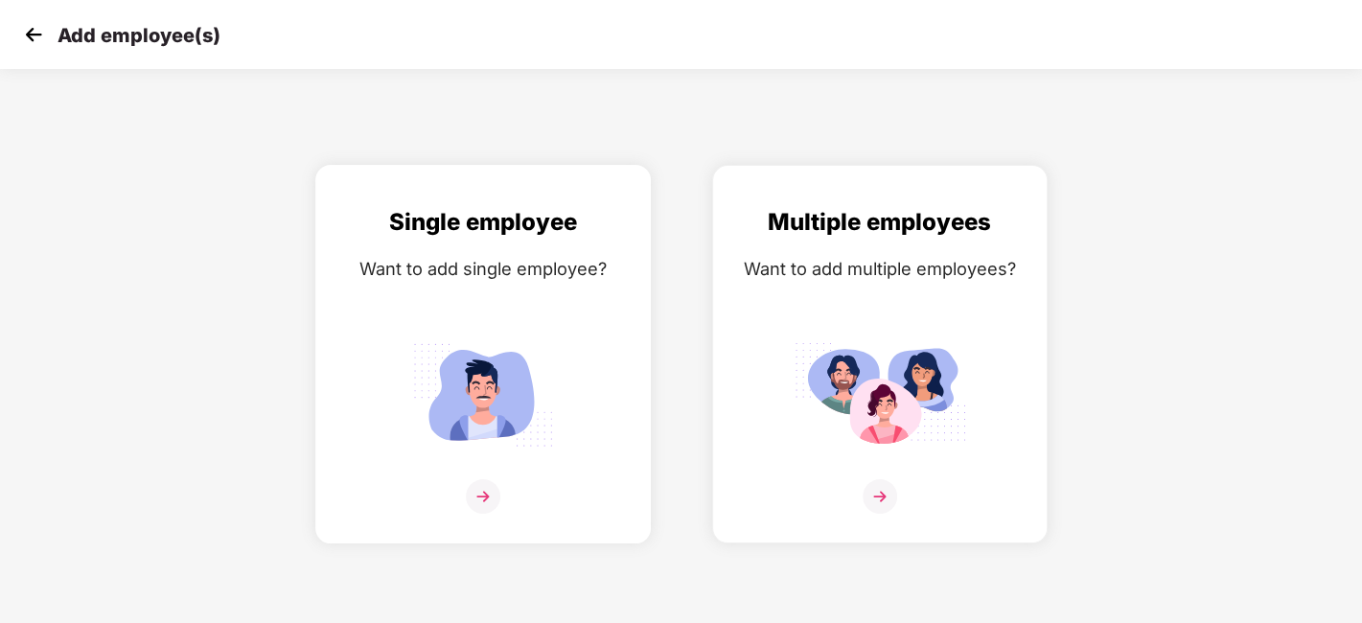
click at [490, 509] on img at bounding box center [483, 496] width 35 height 35
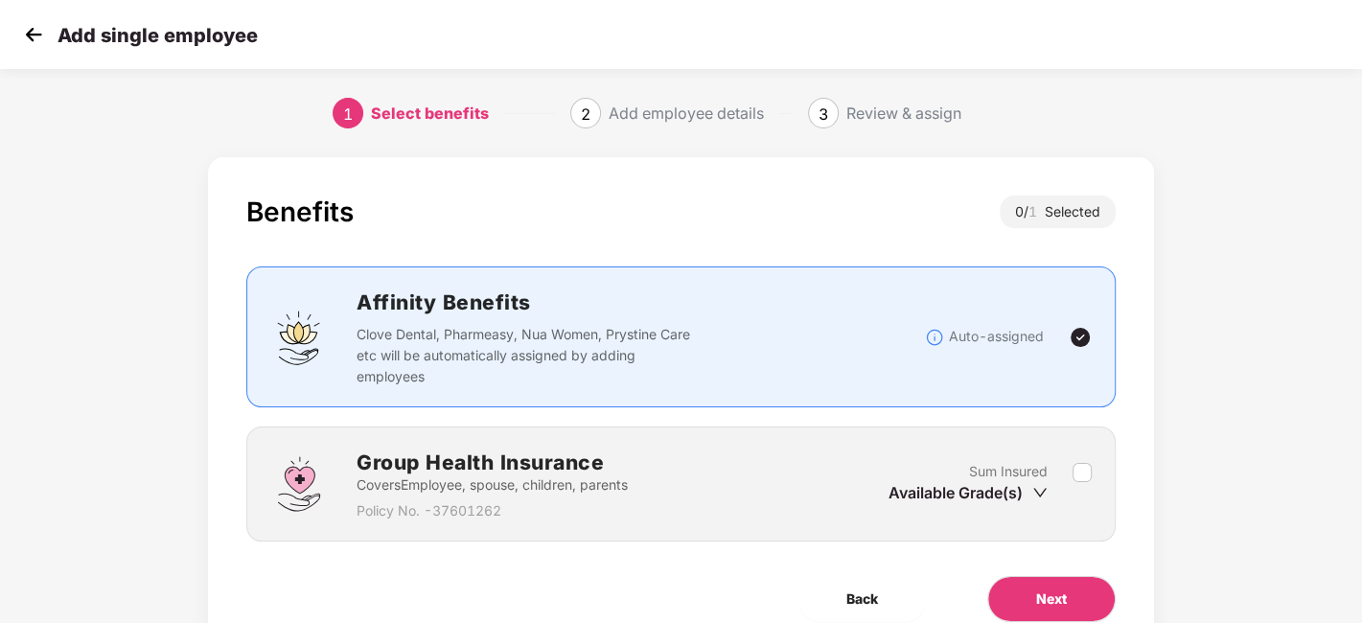
scroll to position [83, 0]
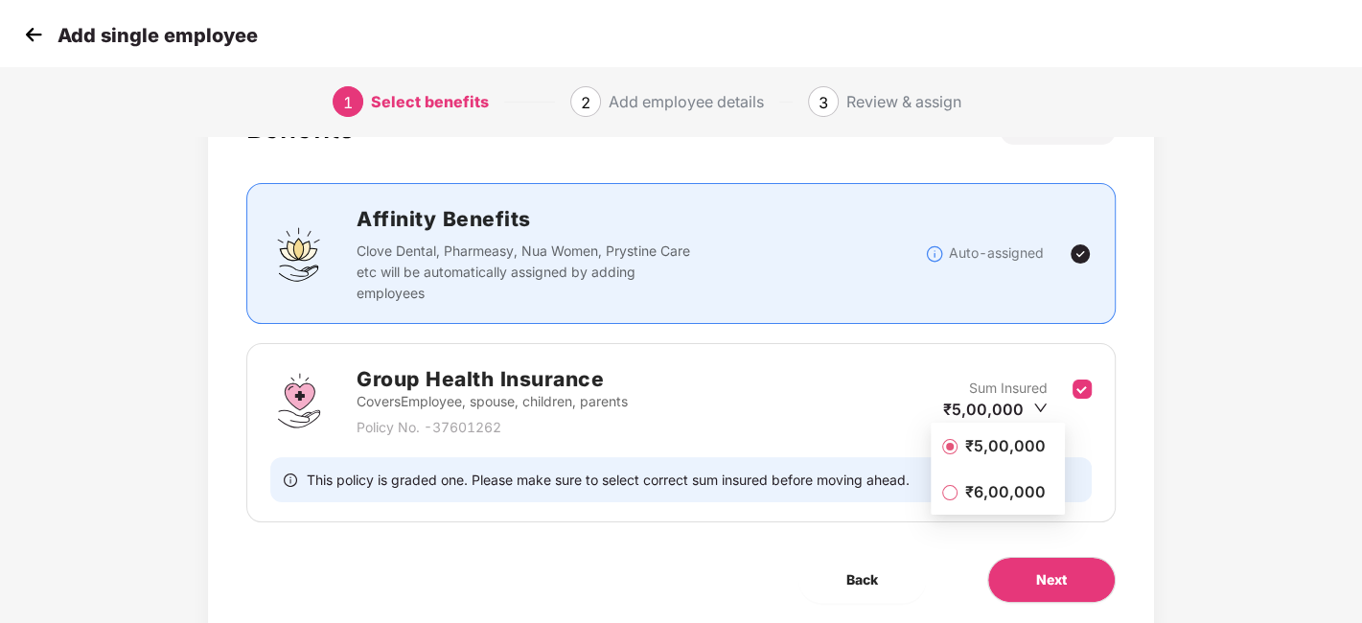
click at [1015, 448] on span "₹5,00,000" at bounding box center [1006, 445] width 96 height 21
click at [1036, 581] on span "Next" at bounding box center [1051, 579] width 31 height 21
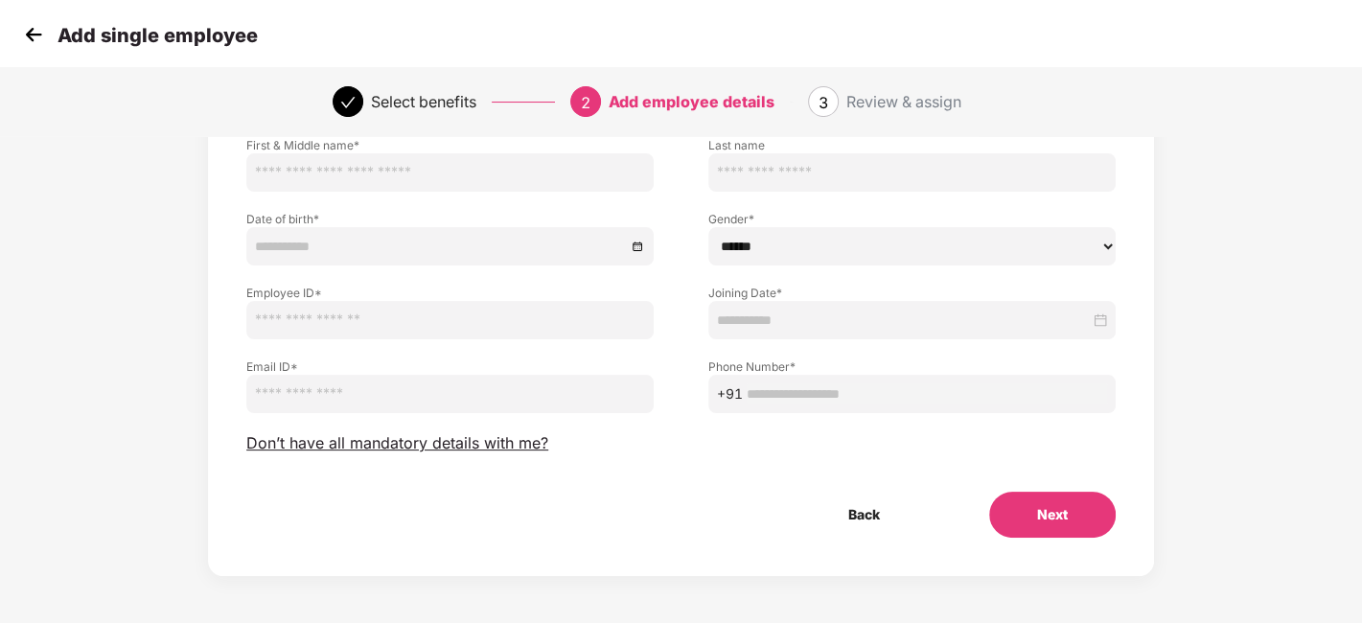
scroll to position [0, 0]
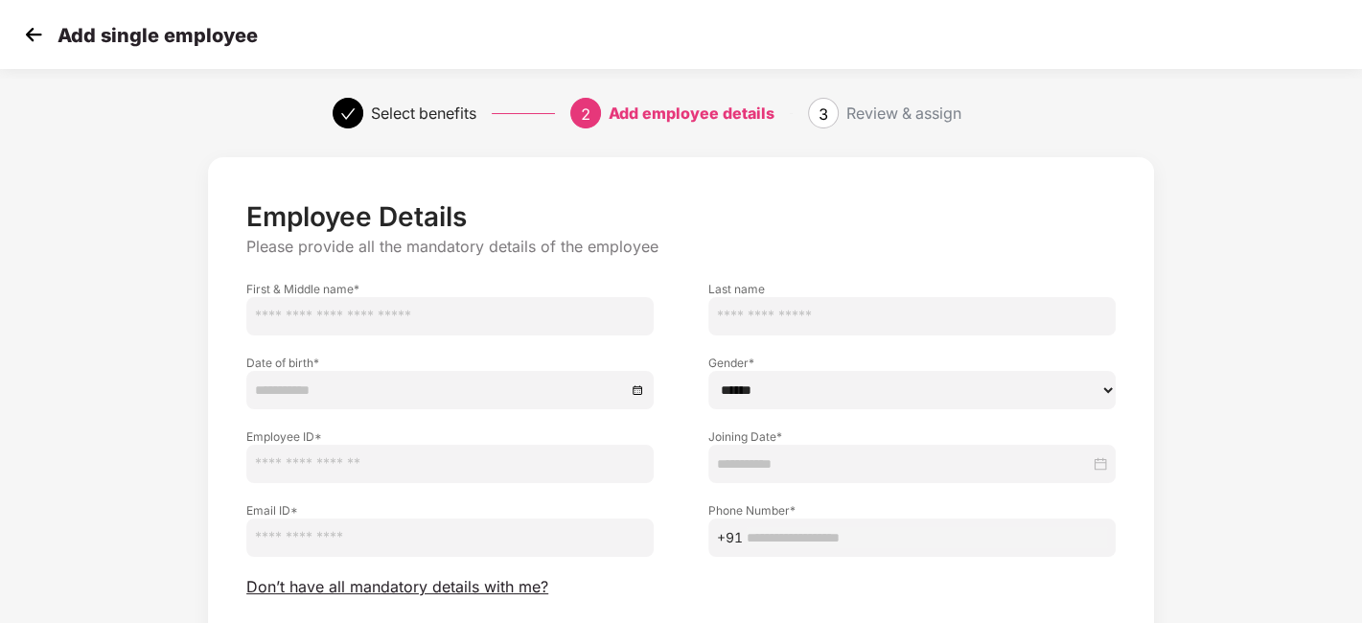
click at [33, 38] on img at bounding box center [33, 34] width 29 height 29
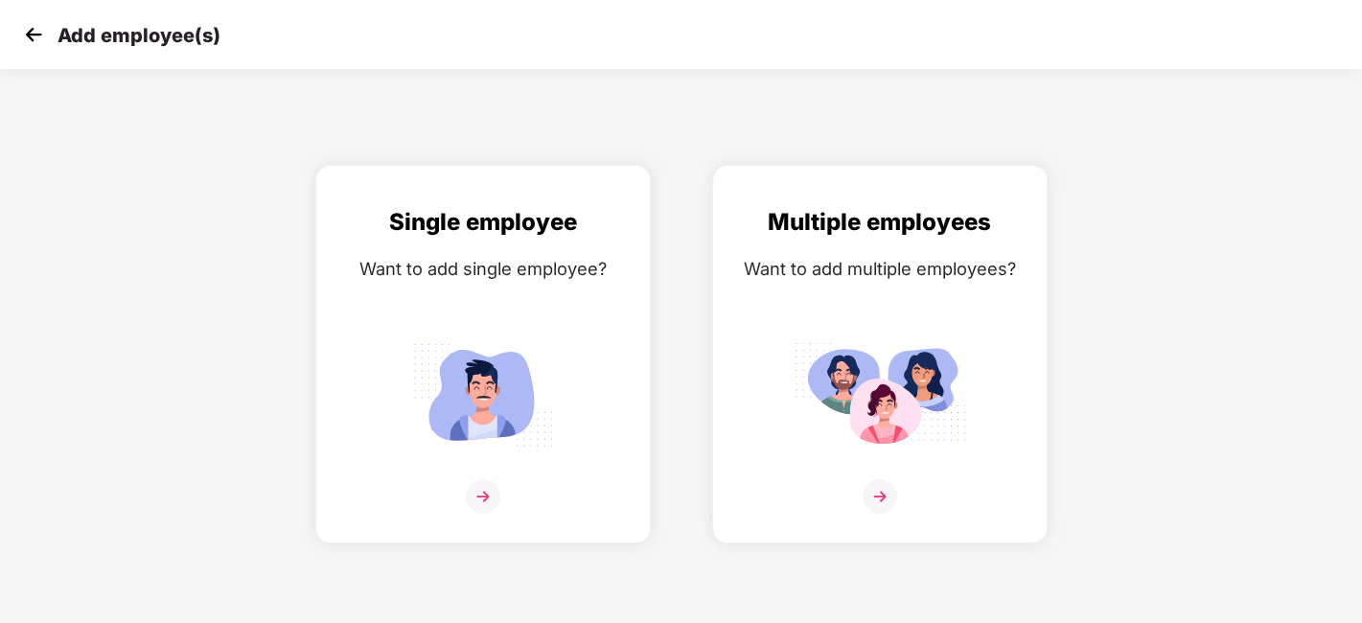
click at [33, 38] on img at bounding box center [33, 34] width 29 height 29
